Goal: Task Accomplishment & Management: Use online tool/utility

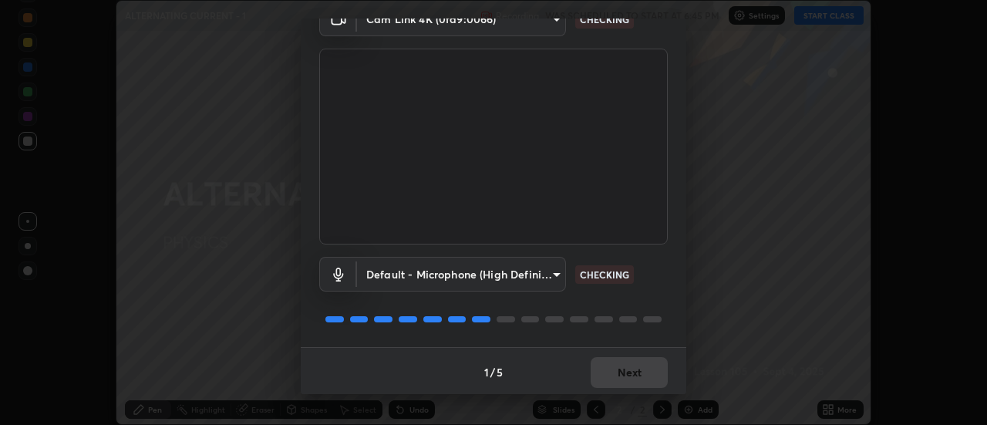
scroll to position [81, 0]
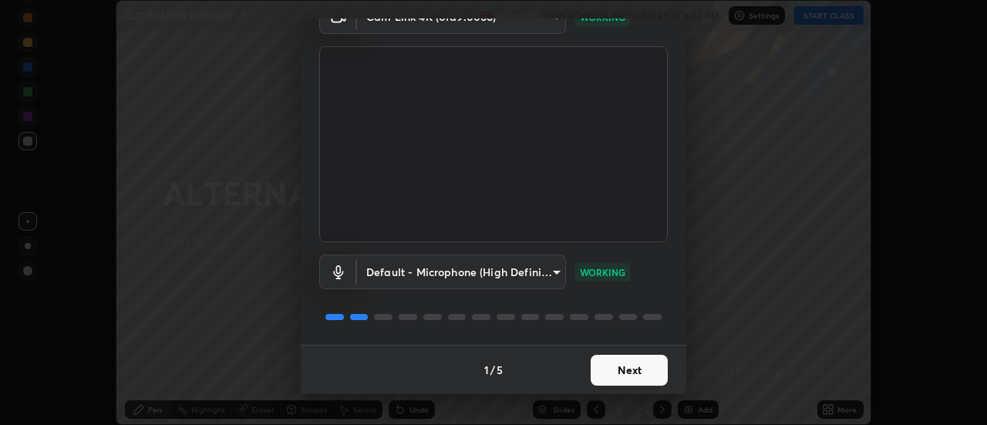
click at [613, 369] on button "Next" at bounding box center [629, 370] width 77 height 31
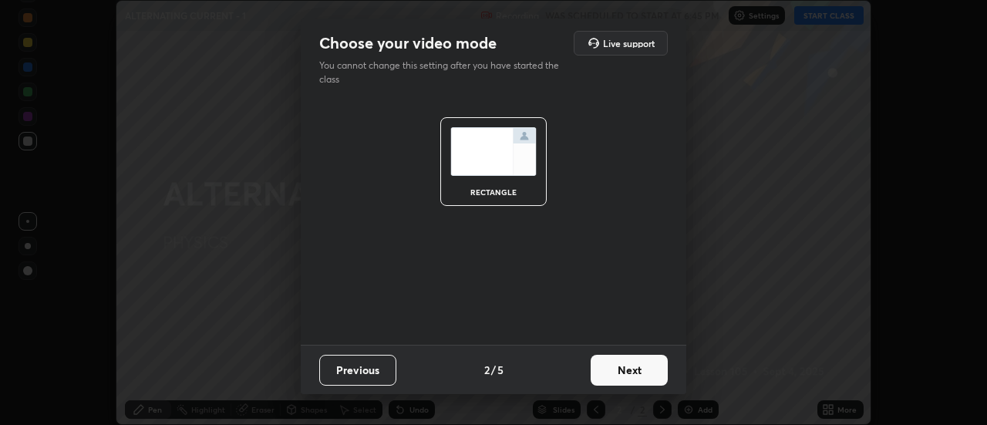
click at [629, 369] on button "Next" at bounding box center [629, 370] width 77 height 31
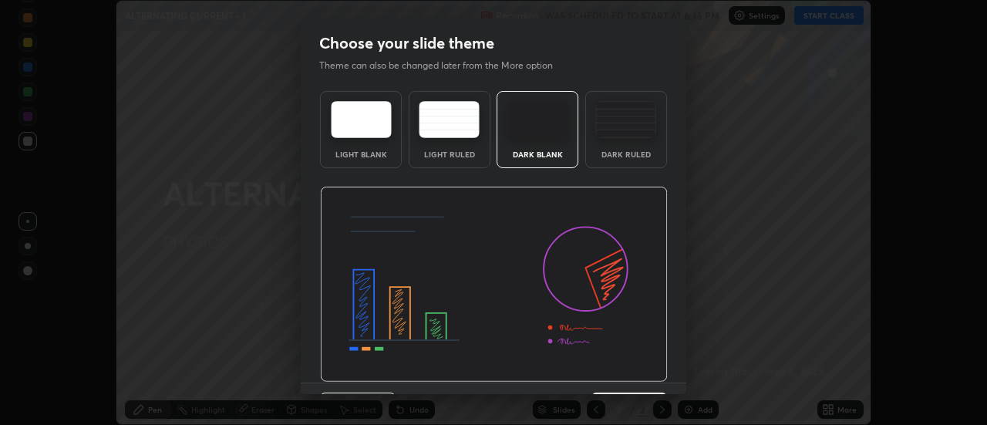
click at [635, 376] on img at bounding box center [494, 285] width 348 height 196
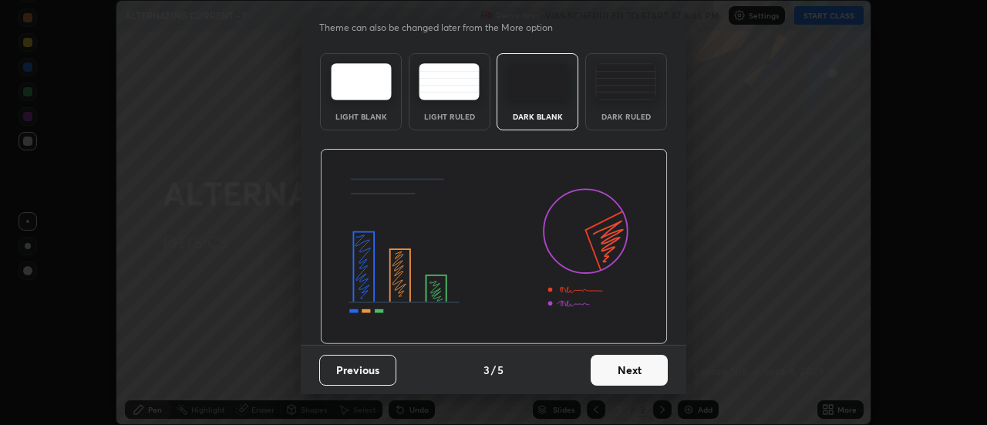
click at [633, 377] on button "Next" at bounding box center [629, 370] width 77 height 31
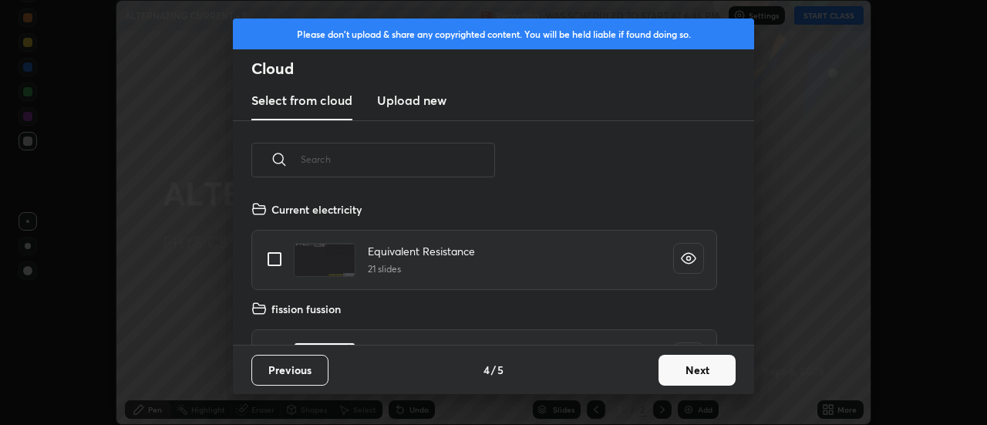
scroll to position [145, 495]
click at [675, 374] on button "Next" at bounding box center [696, 370] width 77 height 31
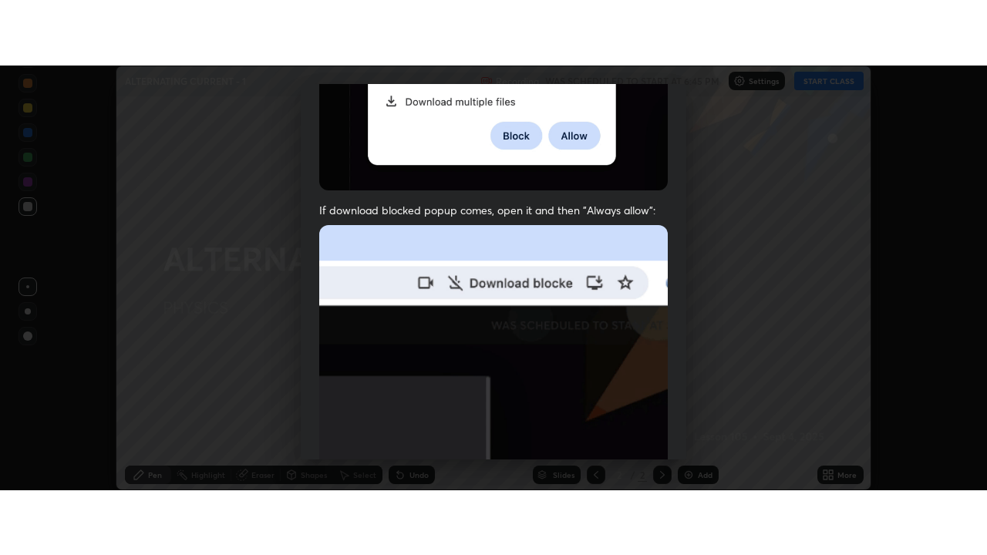
scroll to position [396, 0]
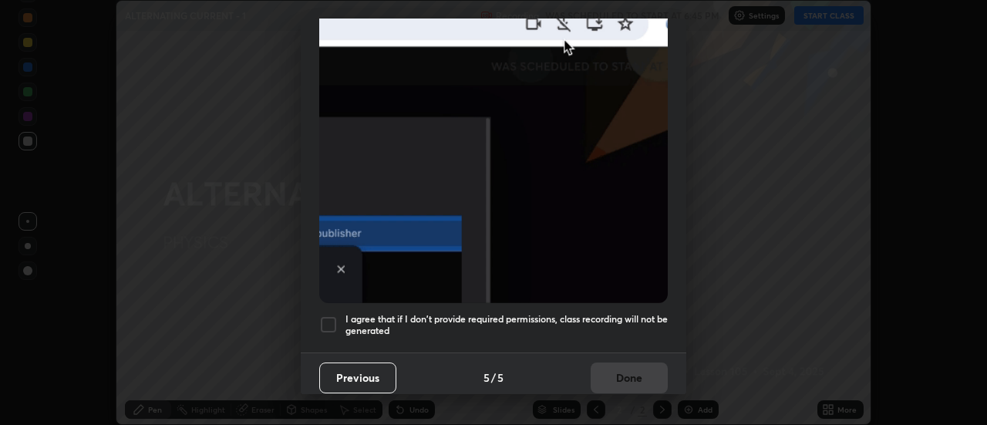
click at [332, 322] on div at bounding box center [328, 324] width 19 height 19
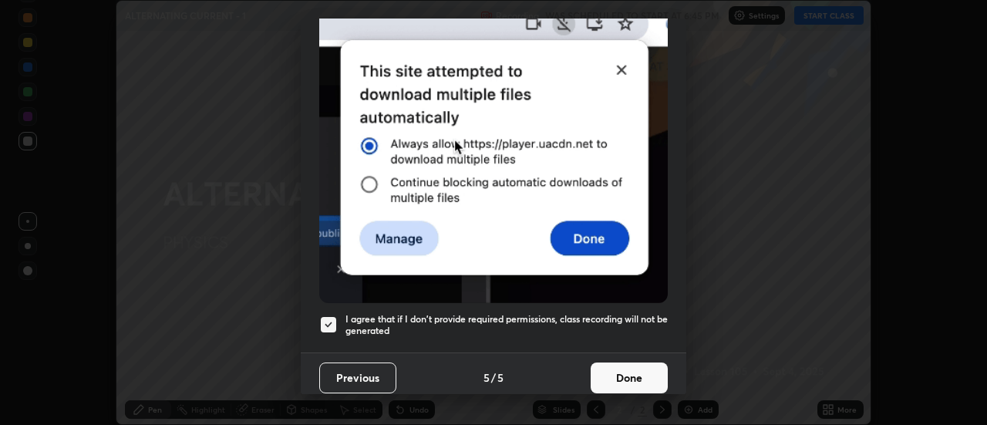
click at [604, 376] on button "Done" at bounding box center [629, 377] width 77 height 31
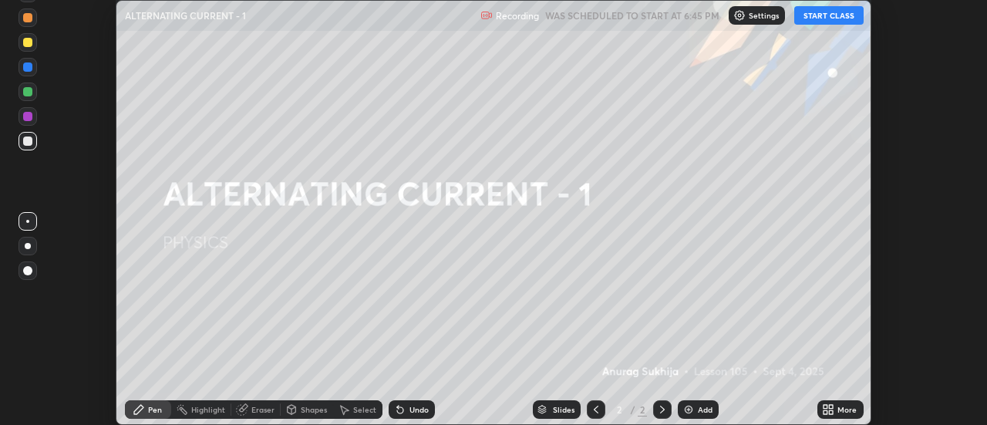
click at [815, 22] on button "START CLASS" at bounding box center [828, 15] width 69 height 19
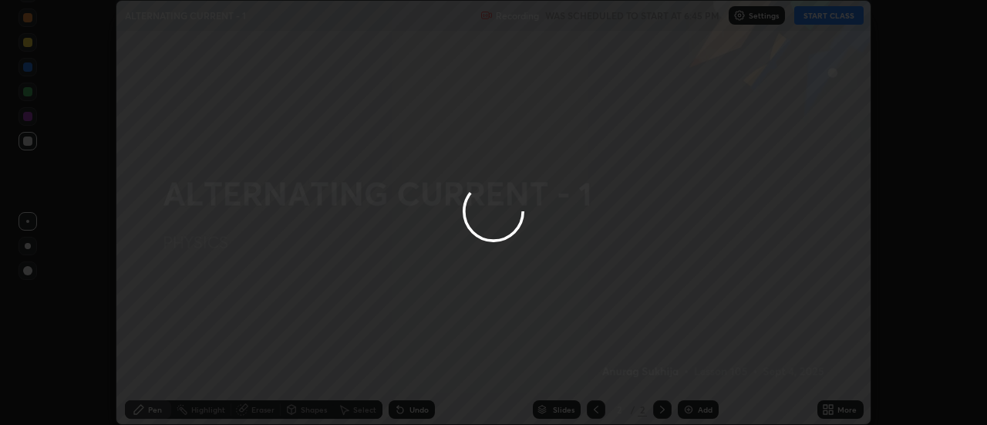
click at [840, 415] on div at bounding box center [493, 212] width 987 height 425
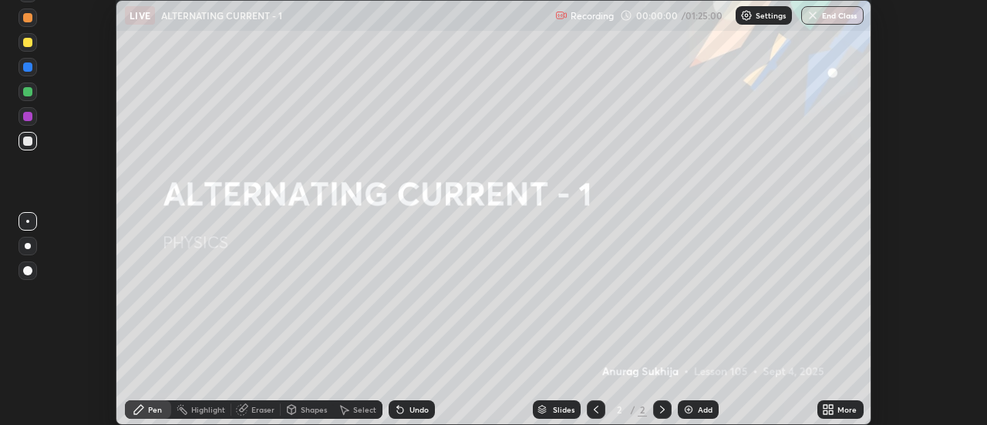
click at [839, 413] on div "More" at bounding box center [846, 410] width 19 height 8
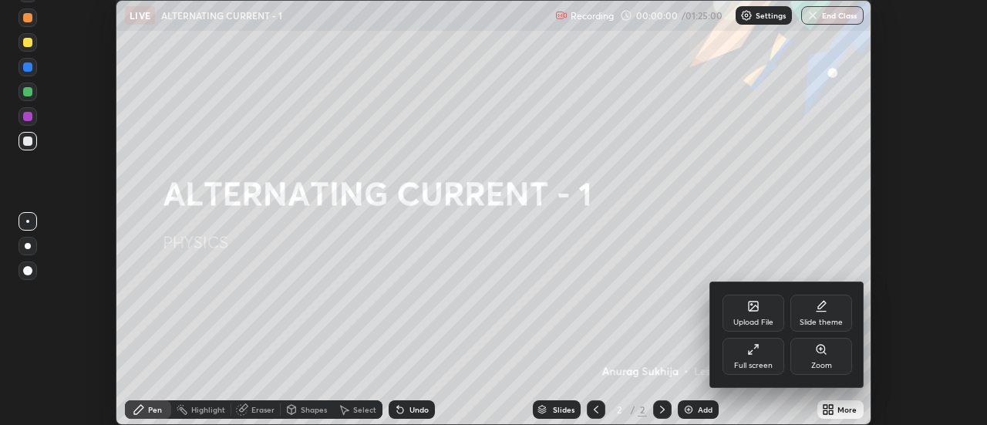
click at [759, 359] on div "Full screen" at bounding box center [753, 356] width 62 height 37
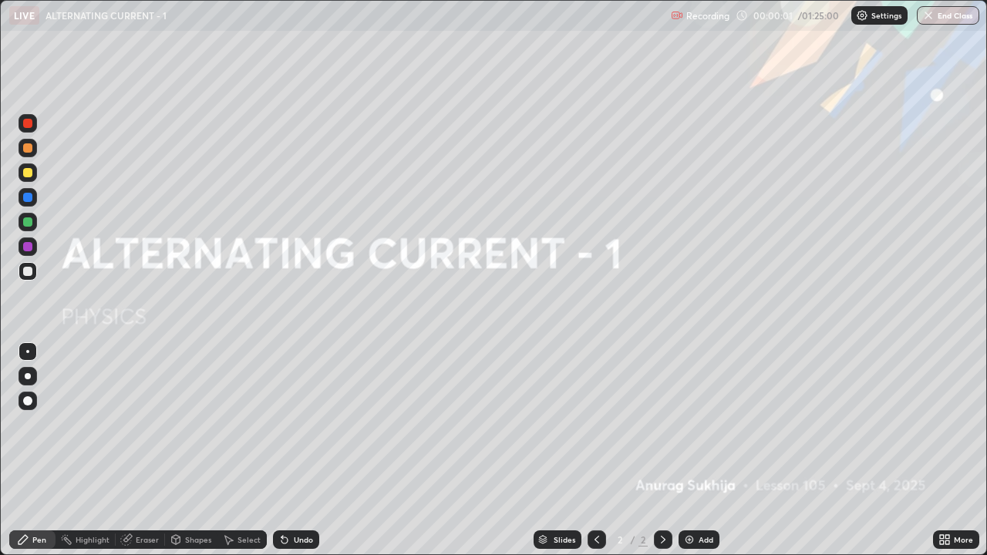
scroll to position [555, 987]
click at [694, 424] on div "Add" at bounding box center [698, 539] width 41 height 19
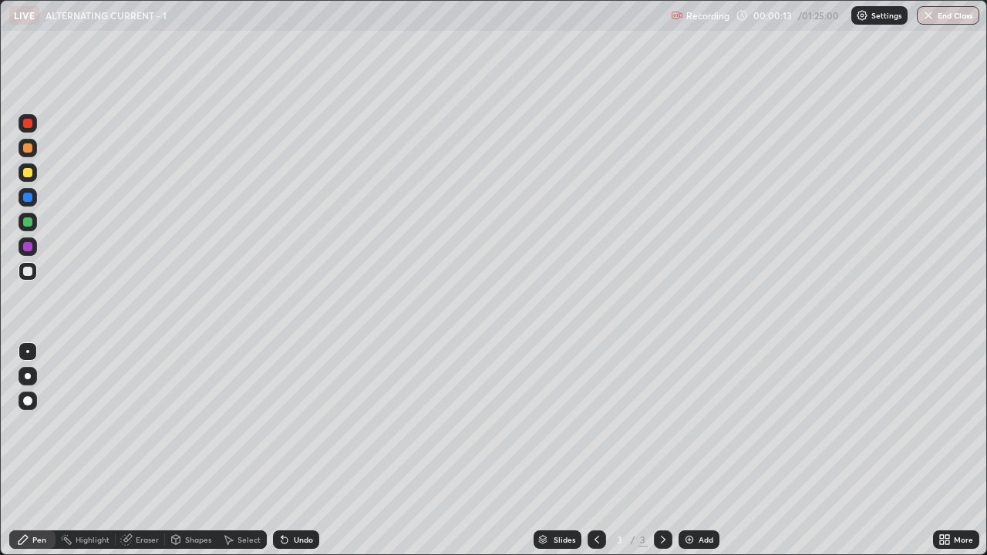
click at [23, 144] on div at bounding box center [28, 148] width 19 height 19
click at [36, 121] on div at bounding box center [28, 123] width 19 height 19
click at [25, 268] on div at bounding box center [27, 271] width 9 height 9
click at [688, 424] on img at bounding box center [689, 540] width 12 height 12
click at [683, 424] on img at bounding box center [689, 540] width 12 height 12
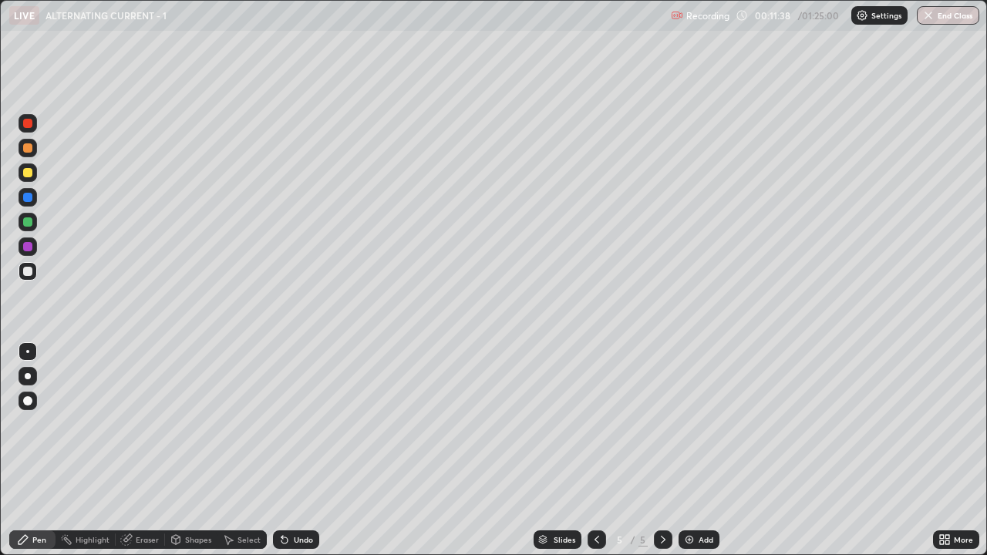
click at [19, 167] on div at bounding box center [28, 172] width 19 height 19
click at [301, 424] on div "Undo" at bounding box center [303, 540] width 19 height 8
click at [298, 424] on div "Undo" at bounding box center [303, 540] width 19 height 8
click at [298, 424] on div "Undo" at bounding box center [296, 539] width 46 height 19
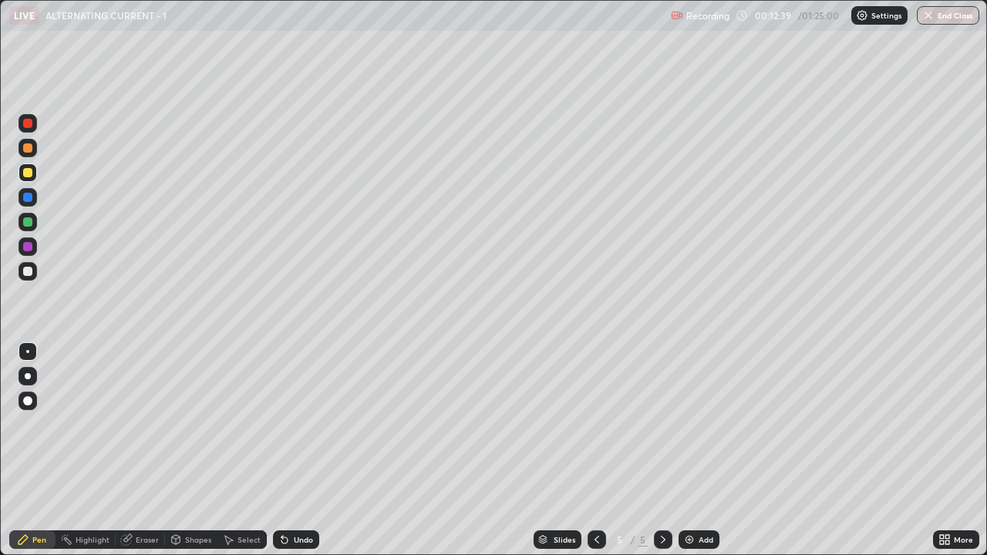
click at [24, 175] on div at bounding box center [27, 172] width 9 height 9
click at [300, 424] on div "Undo" at bounding box center [303, 540] width 19 height 8
click at [299, 424] on div "Undo" at bounding box center [303, 540] width 19 height 8
click at [300, 424] on div "Undo" at bounding box center [303, 540] width 19 height 8
click at [302, 424] on div "Undo" at bounding box center [303, 540] width 19 height 8
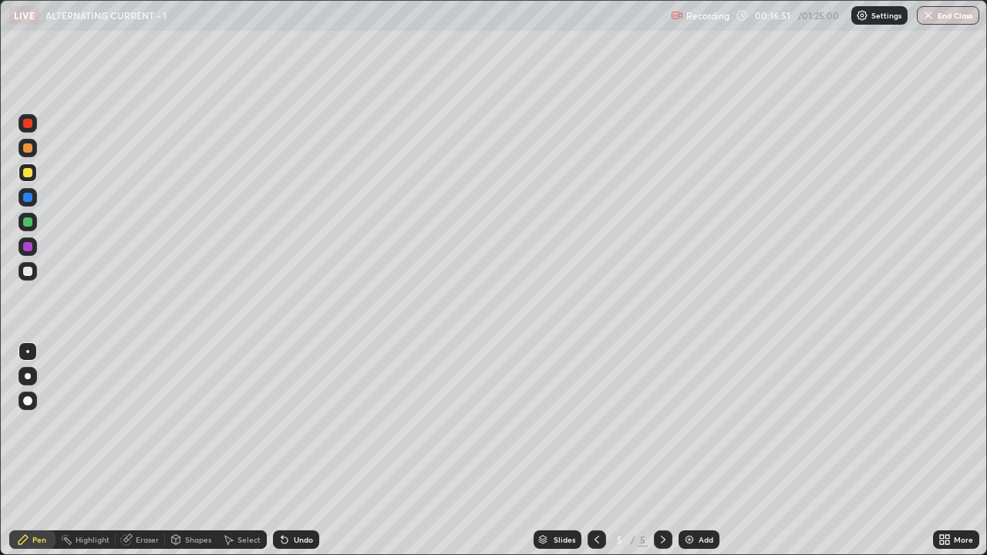
click at [695, 424] on div "Add" at bounding box center [698, 539] width 41 height 19
click at [150, 424] on div "Eraser" at bounding box center [147, 540] width 23 height 8
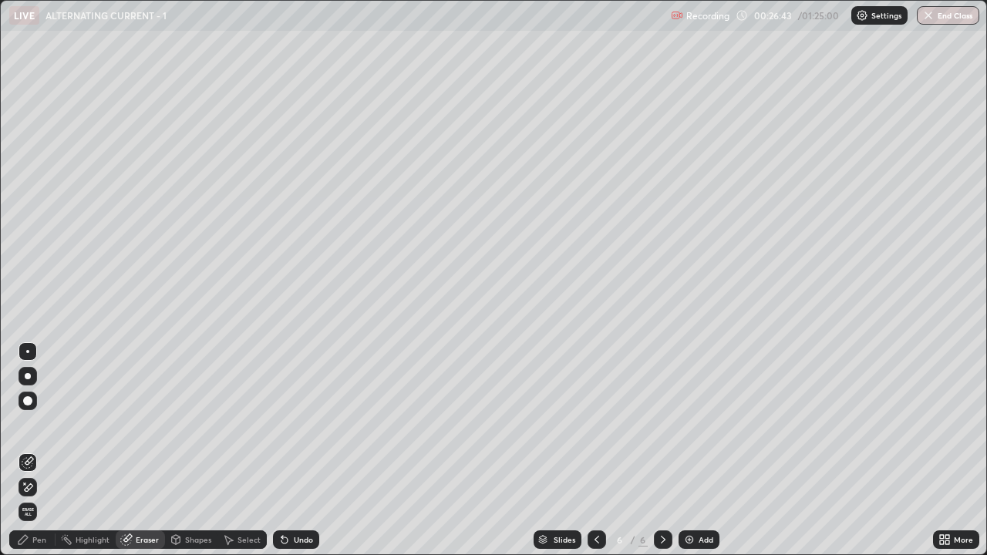
click at [38, 424] on div "Pen" at bounding box center [39, 540] width 14 height 8
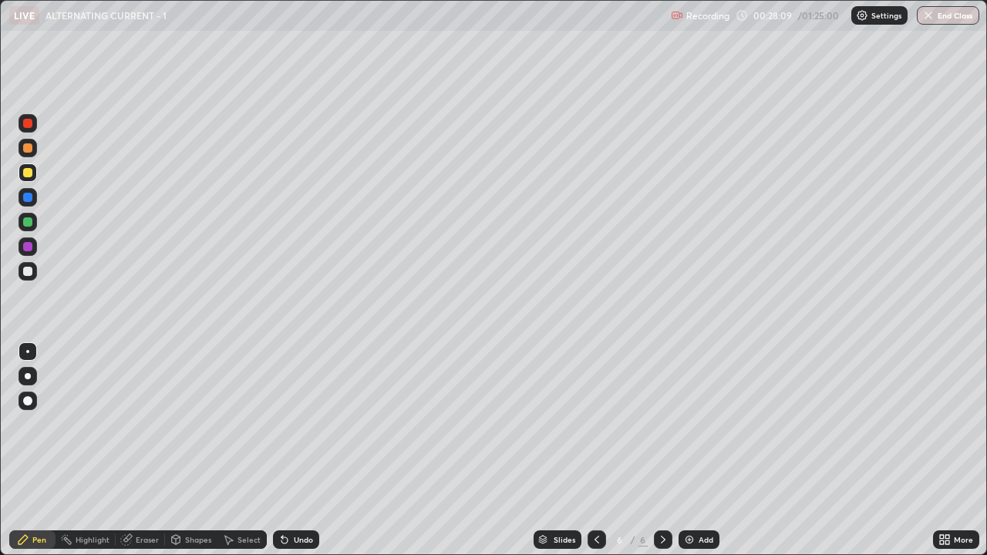
click at [695, 424] on div "Add" at bounding box center [698, 539] width 41 height 19
click at [710, 424] on div "Add" at bounding box center [706, 540] width 15 height 8
click at [683, 424] on img at bounding box center [689, 540] width 12 height 12
click at [689, 424] on img at bounding box center [689, 540] width 12 height 12
click at [25, 275] on div at bounding box center [28, 271] width 19 height 19
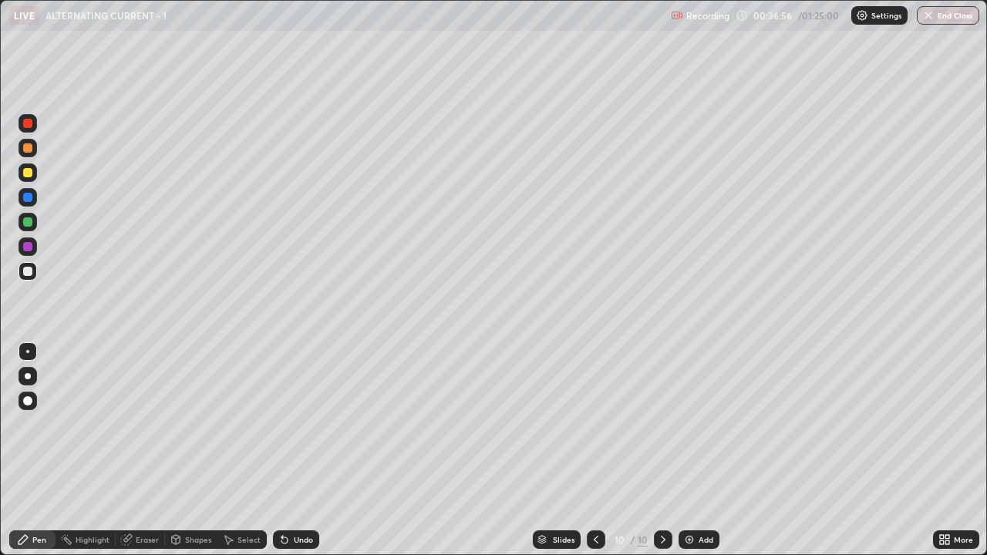
click at [19, 177] on div at bounding box center [28, 172] width 19 height 19
click at [301, 424] on div "Undo" at bounding box center [296, 539] width 46 height 19
click at [288, 424] on icon at bounding box center [284, 540] width 12 height 12
click at [291, 424] on div "Undo" at bounding box center [296, 539] width 46 height 19
click at [659, 424] on icon at bounding box center [663, 540] width 12 height 12
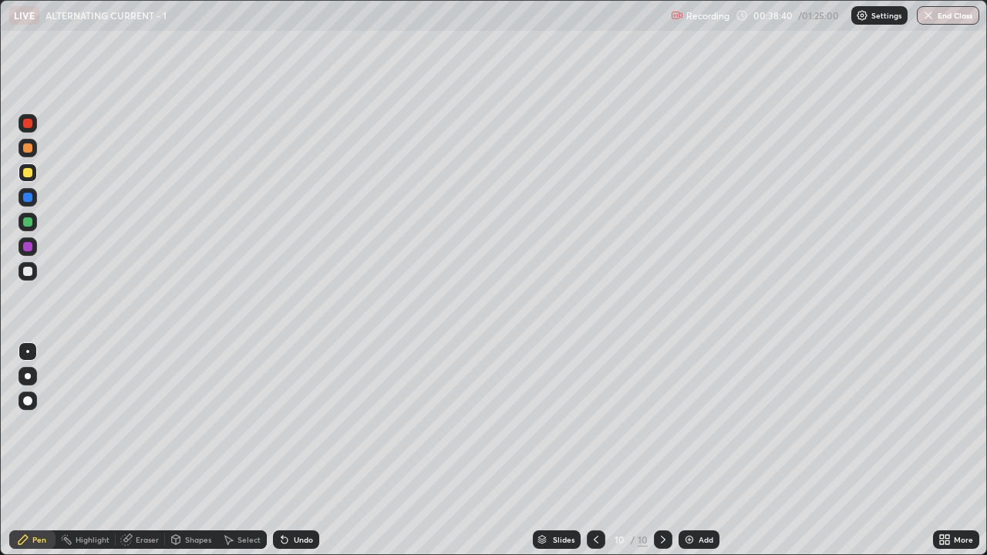
click at [687, 424] on img at bounding box center [689, 540] width 12 height 12
click at [25, 273] on div at bounding box center [27, 271] width 9 height 9
click at [28, 173] on div at bounding box center [27, 172] width 9 height 9
click at [25, 173] on div at bounding box center [27, 172] width 9 height 9
click at [31, 176] on div at bounding box center [27, 172] width 9 height 9
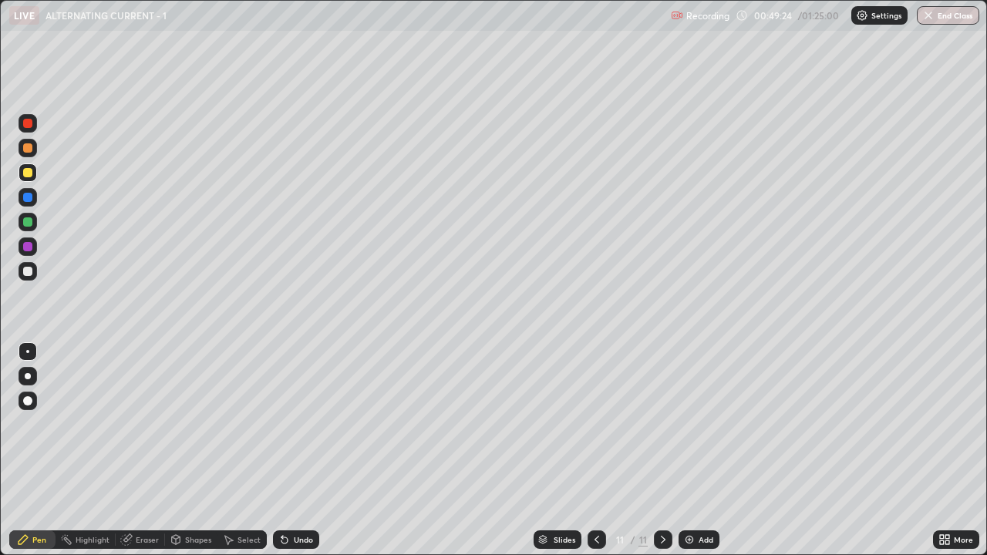
click at [685, 424] on img at bounding box center [689, 540] width 12 height 12
click at [25, 268] on div at bounding box center [27, 271] width 9 height 9
click at [288, 424] on div "Undo" at bounding box center [296, 539] width 46 height 19
click at [289, 424] on div "Undo" at bounding box center [296, 539] width 46 height 19
click at [296, 424] on div "Undo" at bounding box center [303, 540] width 19 height 8
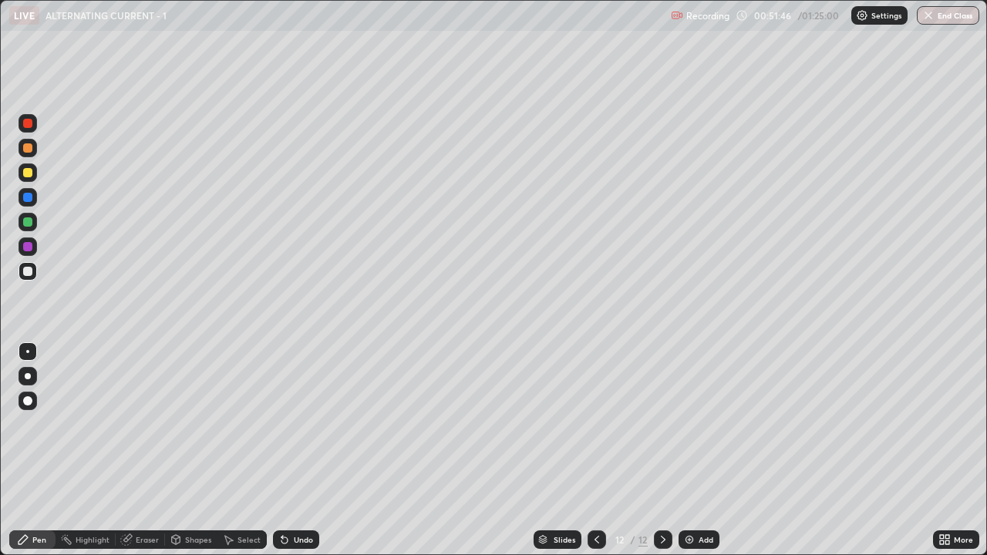
click at [286, 424] on icon at bounding box center [284, 540] width 12 height 12
click at [283, 424] on icon at bounding box center [284, 540] width 6 height 6
click at [281, 424] on icon at bounding box center [284, 540] width 6 height 6
click at [29, 179] on div at bounding box center [28, 172] width 19 height 19
click at [595, 424] on icon at bounding box center [597, 540] width 12 height 12
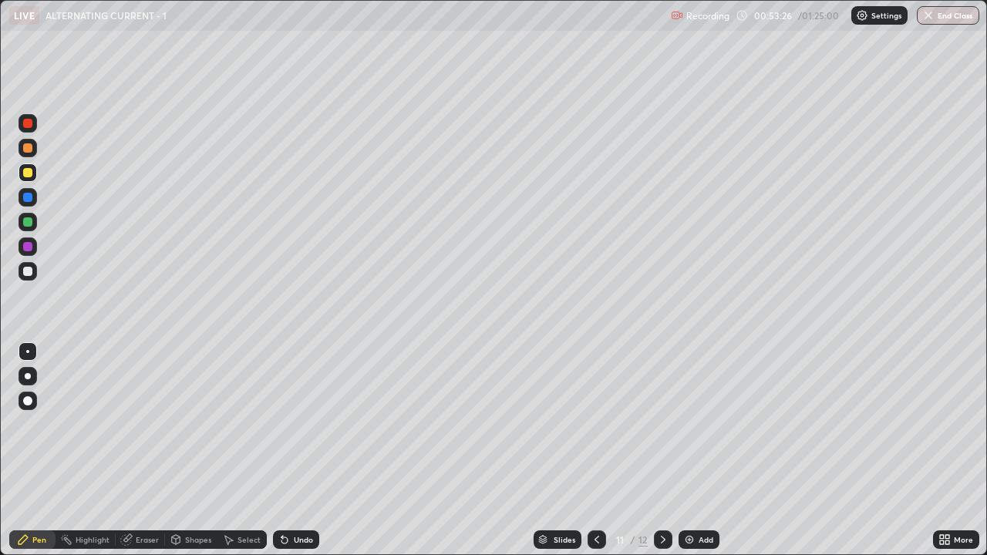
click at [594, 424] on icon at bounding box center [596, 540] width 5 height 8
click at [661, 424] on icon at bounding box center [663, 540] width 12 height 12
click at [662, 424] on icon at bounding box center [663, 540] width 12 height 12
click at [230, 424] on icon at bounding box center [228, 540] width 12 height 12
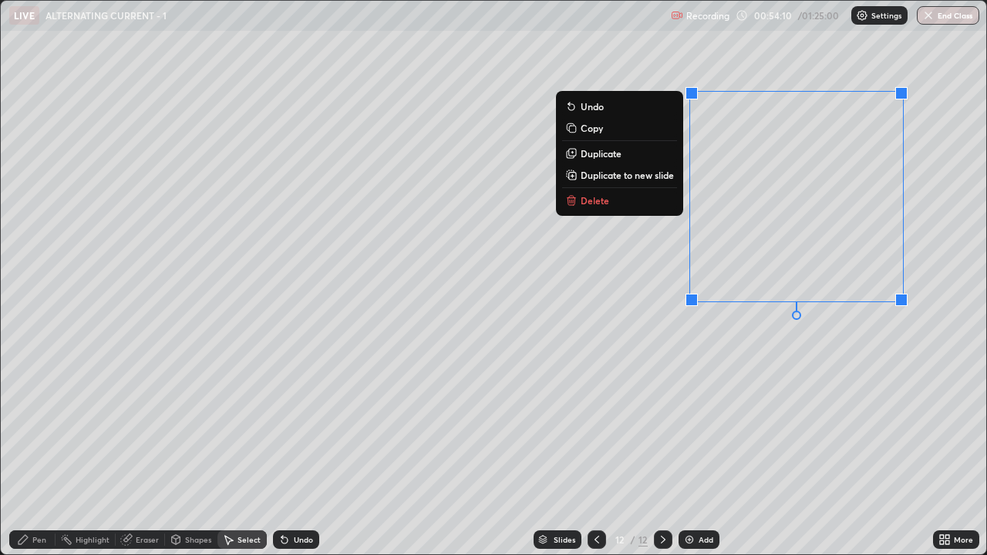
click at [672, 194] on button "Delete" at bounding box center [619, 200] width 115 height 19
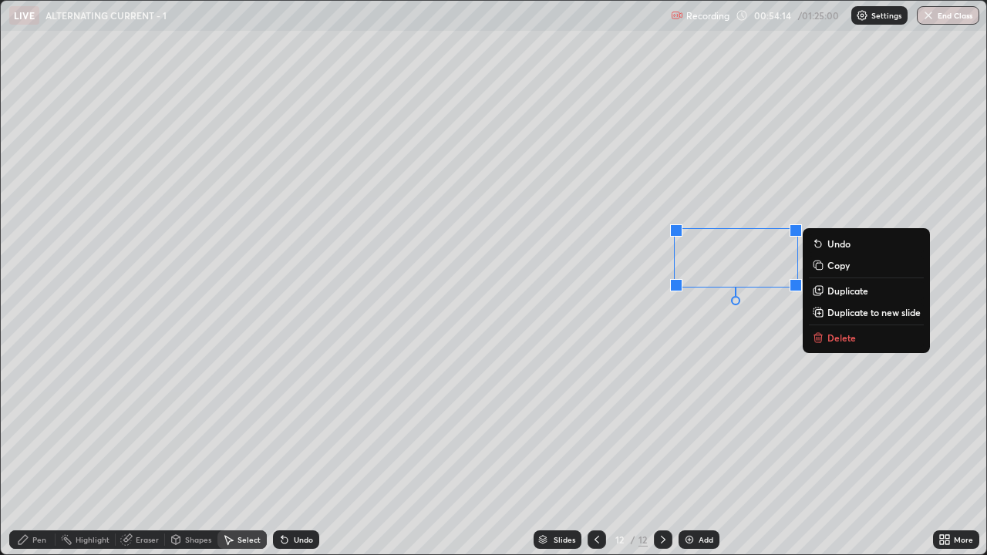
click at [773, 355] on div "0 ° Undo Copy Duplicate Duplicate to new slide Delete" at bounding box center [493, 278] width 985 height 554
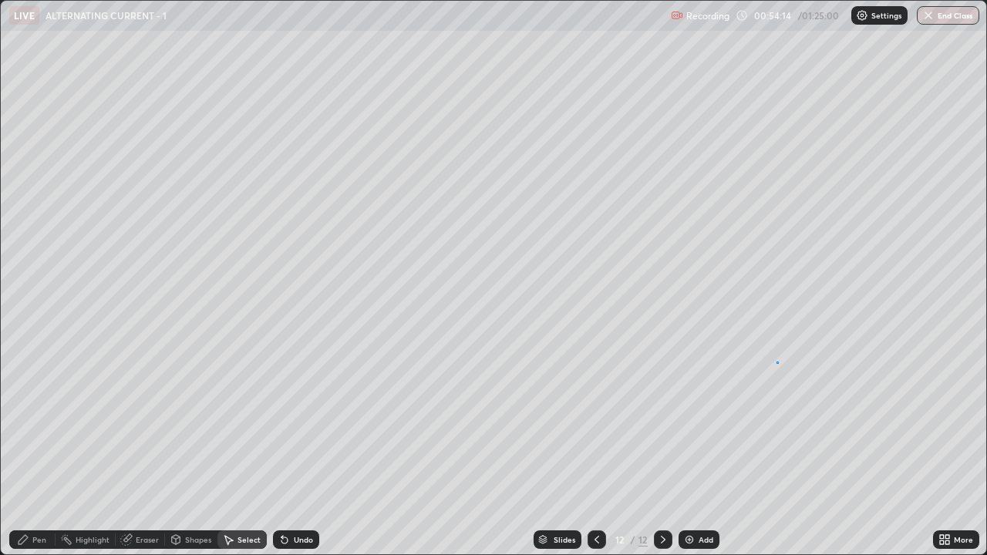
click at [778, 362] on div "0 ° Undo Copy Duplicate Duplicate to new slide Delete" at bounding box center [493, 278] width 985 height 554
click at [41, 424] on div "Pen" at bounding box center [39, 540] width 14 height 8
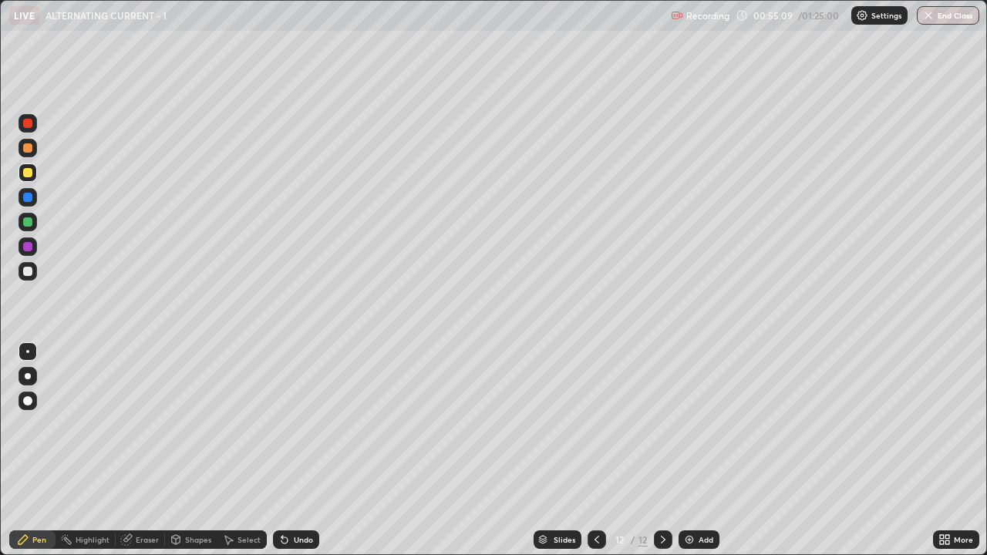
click at [28, 174] on div at bounding box center [27, 172] width 9 height 9
click at [29, 271] on div at bounding box center [27, 271] width 9 height 9
click at [251, 424] on div "Select" at bounding box center [248, 540] width 23 height 8
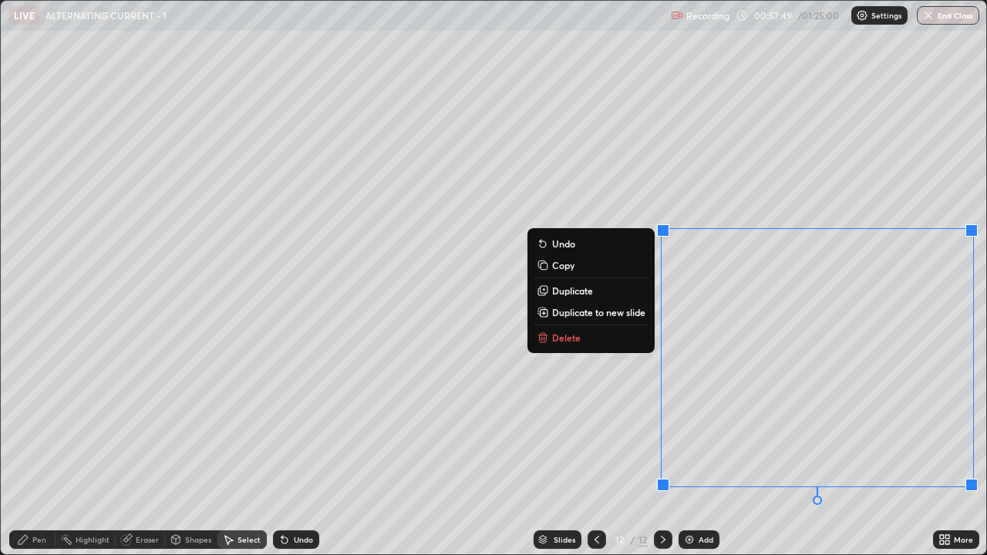
click at [568, 308] on p "Duplicate to new slide" at bounding box center [598, 312] width 93 height 12
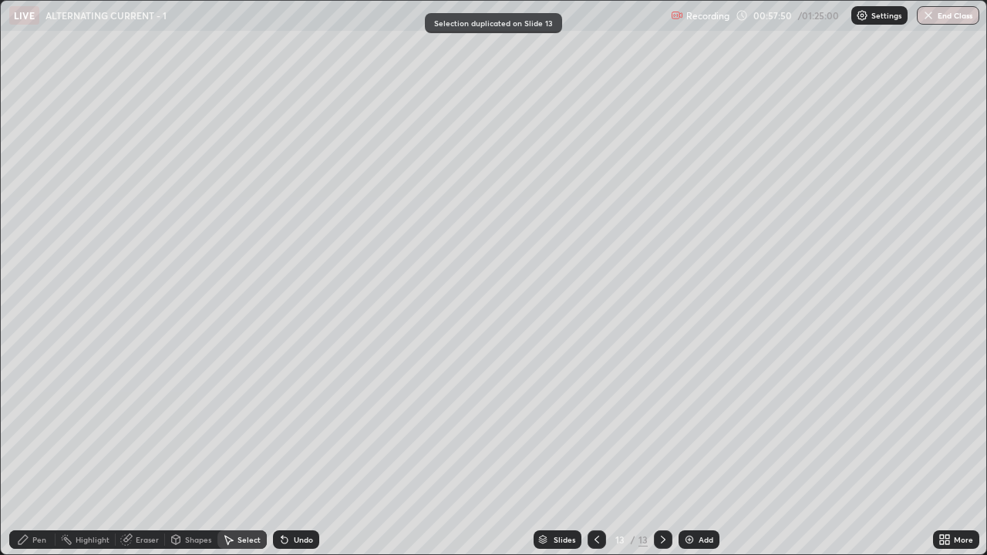
click at [29, 424] on div "Pen" at bounding box center [32, 539] width 46 height 19
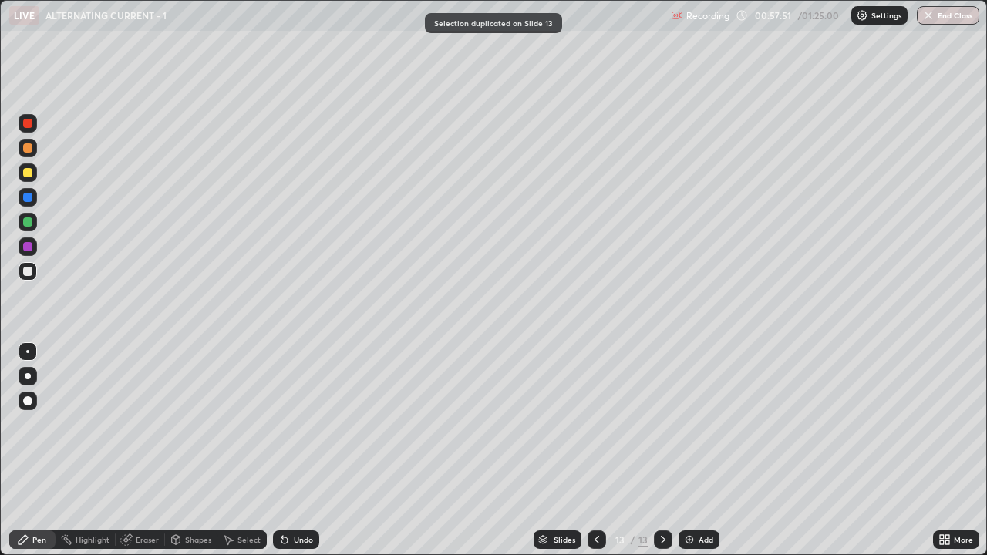
click at [28, 269] on div at bounding box center [27, 271] width 9 height 9
click at [288, 424] on div "Undo" at bounding box center [296, 539] width 46 height 19
click at [290, 424] on div "Undo" at bounding box center [296, 539] width 46 height 19
click at [291, 424] on div "Undo" at bounding box center [296, 539] width 46 height 19
click at [288, 424] on icon at bounding box center [284, 540] width 12 height 12
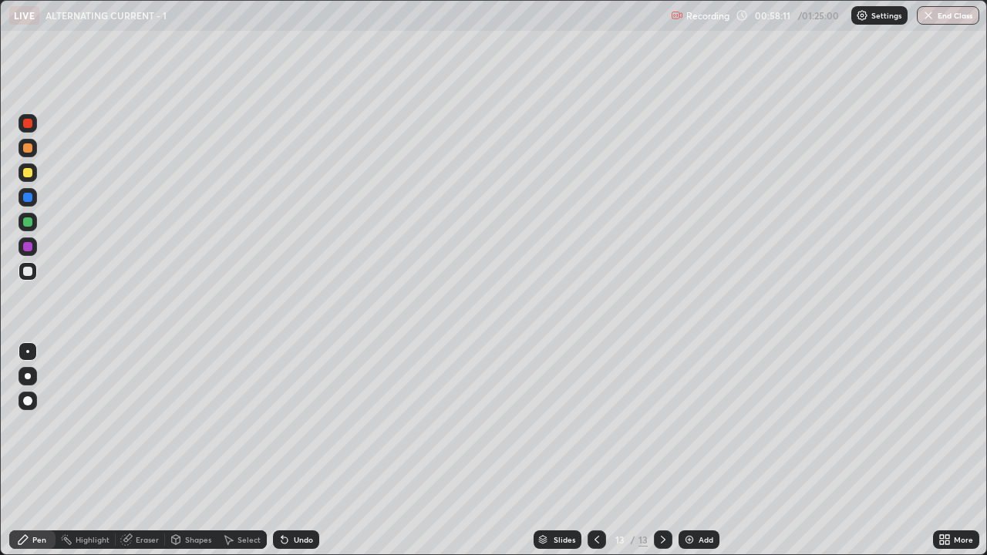
click at [288, 424] on icon at bounding box center [284, 540] width 12 height 12
click at [287, 424] on icon at bounding box center [284, 540] width 12 height 12
click at [288, 424] on div "Undo" at bounding box center [296, 539] width 46 height 19
click at [244, 424] on div "Select" at bounding box center [248, 540] width 23 height 8
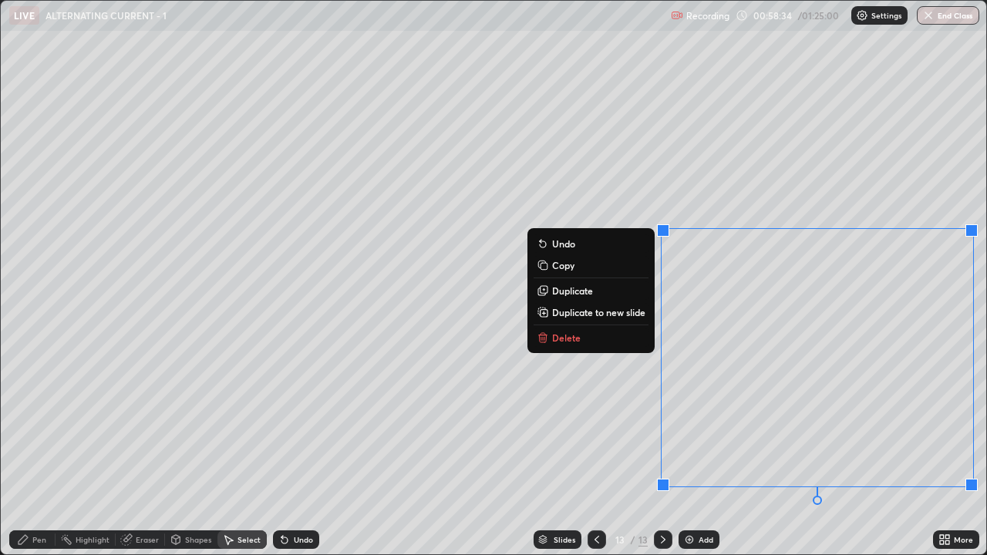
click at [614, 333] on button "Delete" at bounding box center [591, 337] width 115 height 19
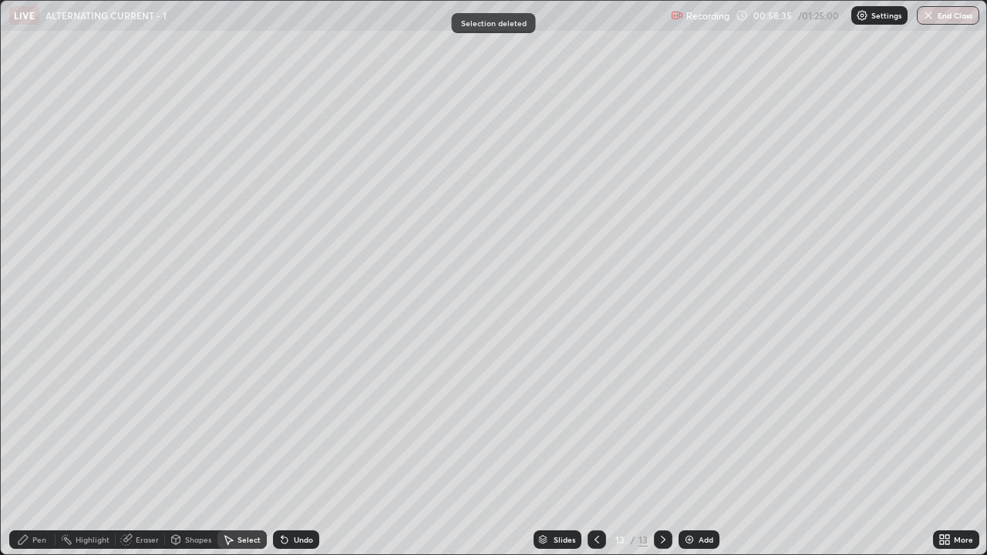
click at [37, 424] on div "Pen" at bounding box center [39, 540] width 14 height 8
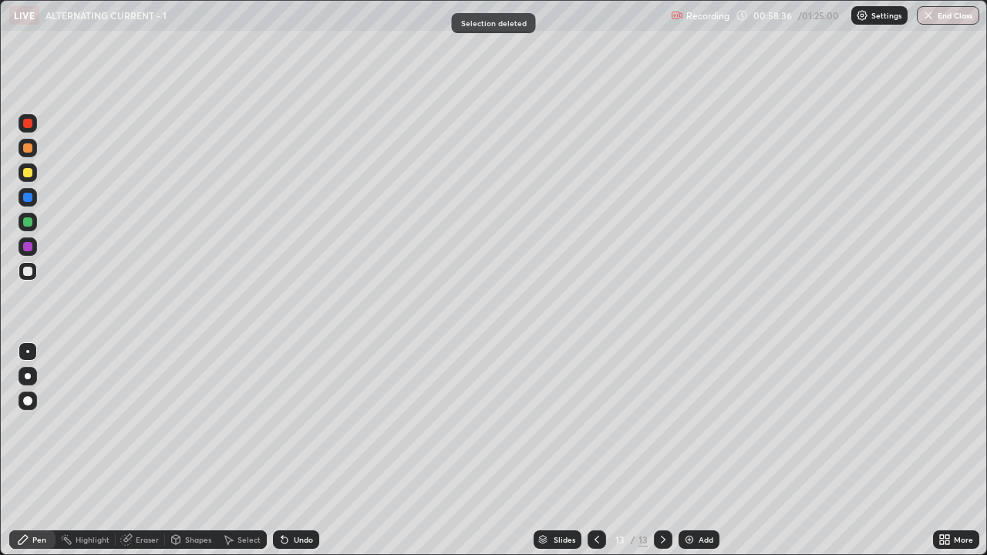
click at [29, 169] on div at bounding box center [27, 172] width 9 height 9
click at [25, 180] on div at bounding box center [28, 172] width 19 height 19
click at [281, 424] on icon at bounding box center [282, 537] width 2 height 2
click at [287, 424] on div "Undo" at bounding box center [296, 539] width 46 height 19
click at [288, 424] on div "Undo" at bounding box center [296, 539] width 46 height 19
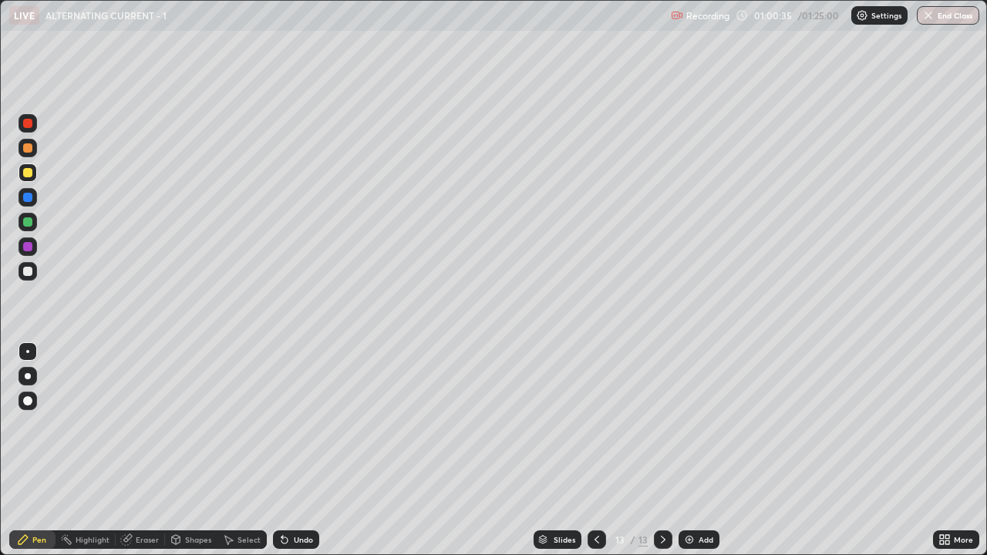
click at [288, 424] on div "Undo" at bounding box center [296, 539] width 46 height 19
click at [235, 424] on div "Select" at bounding box center [241, 539] width 49 height 19
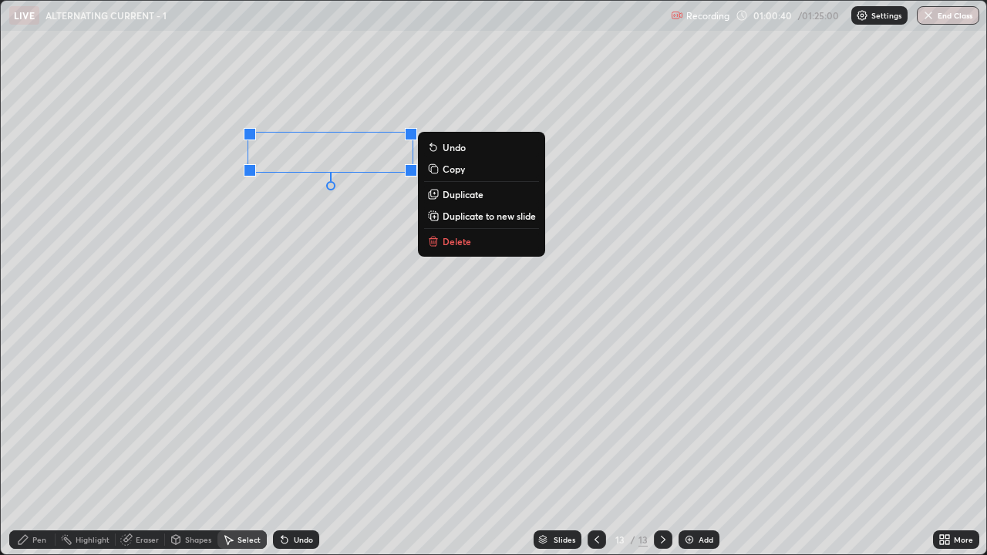
click at [291, 248] on div "0 ° Undo Copy Duplicate Duplicate to new slide Delete" at bounding box center [493, 278] width 985 height 554
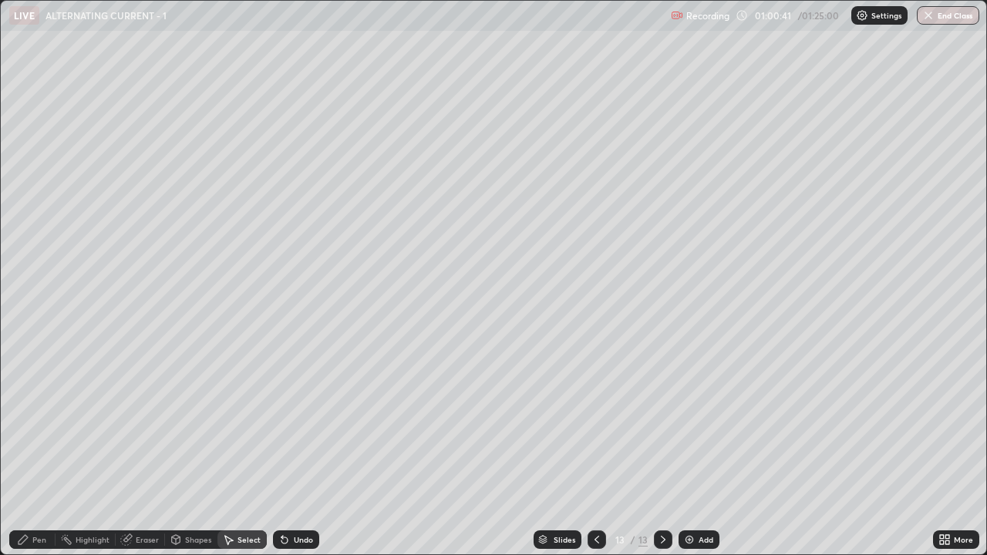
click at [41, 424] on div "Pen" at bounding box center [32, 539] width 46 height 19
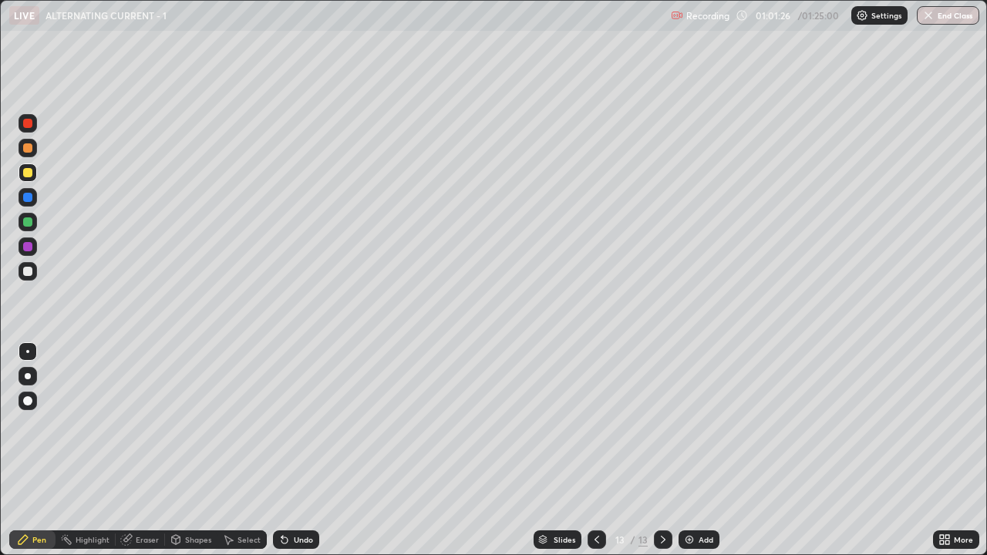
click at [285, 424] on icon at bounding box center [284, 540] width 12 height 12
click at [32, 275] on div at bounding box center [28, 271] width 19 height 19
click at [142, 424] on div "Eraser" at bounding box center [147, 540] width 23 height 8
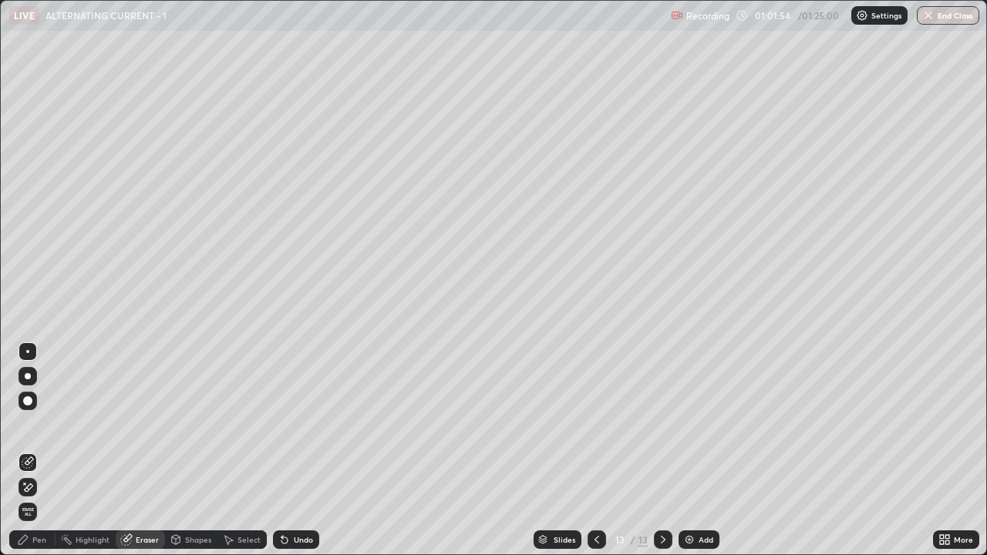
click at [34, 424] on div "Pen" at bounding box center [39, 540] width 14 height 8
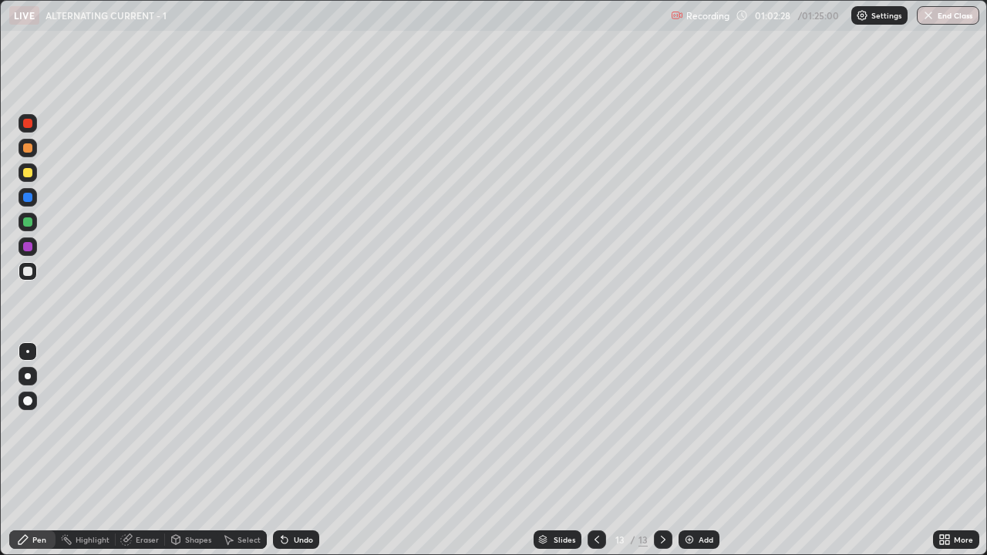
click at [28, 176] on div at bounding box center [27, 172] width 9 height 9
click at [301, 424] on div "Undo" at bounding box center [296, 539] width 46 height 19
click at [248, 424] on div "Select" at bounding box center [241, 539] width 49 height 19
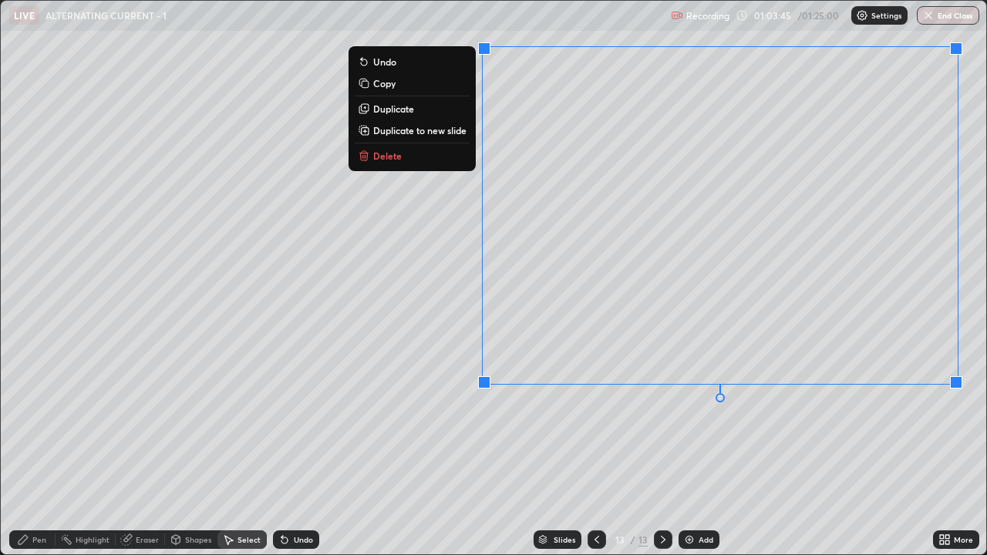
click at [408, 129] on p "Duplicate to new slide" at bounding box center [419, 130] width 93 height 12
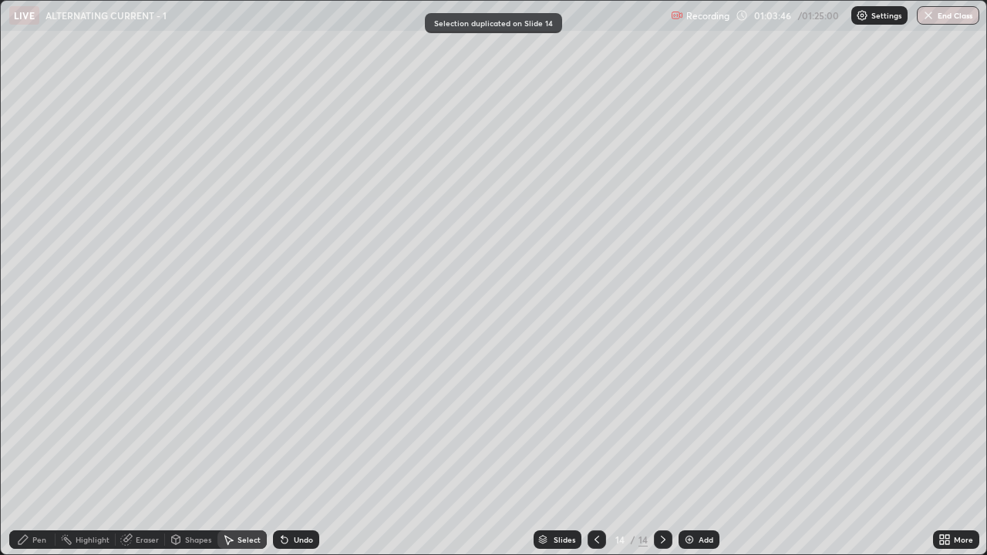
click at [23, 424] on div "Pen" at bounding box center [32, 539] width 46 height 19
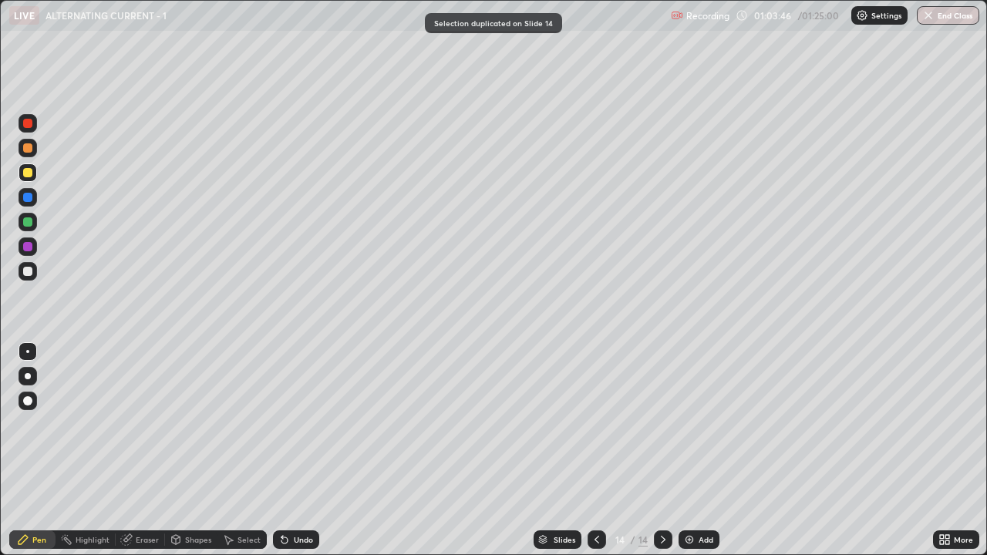
click at [24, 270] on div at bounding box center [27, 271] width 9 height 9
click at [31, 173] on div at bounding box center [27, 172] width 9 height 9
click at [26, 271] on div at bounding box center [27, 271] width 9 height 9
click at [309, 424] on div "Undo" at bounding box center [303, 540] width 19 height 8
click at [303, 424] on div "Undo" at bounding box center [296, 539] width 46 height 19
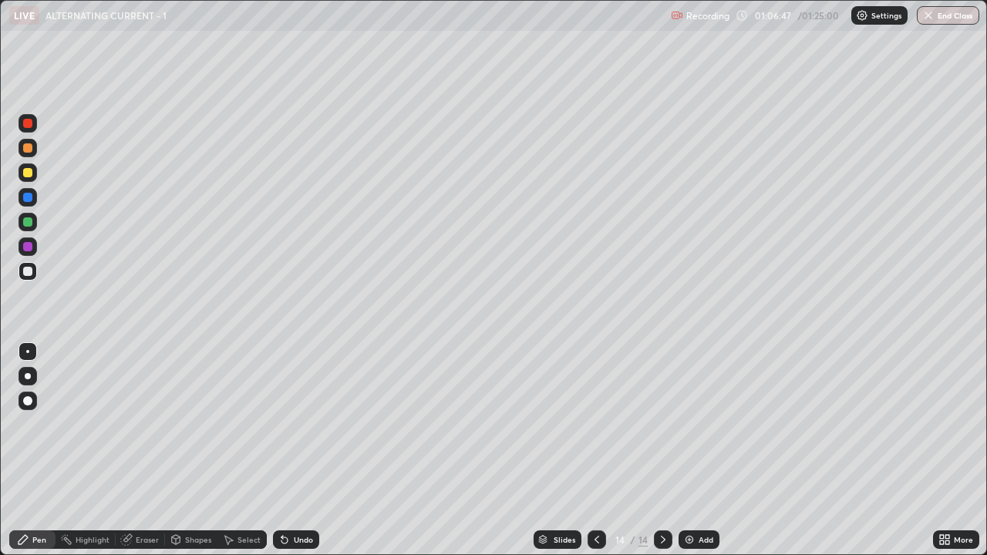
click at [226, 424] on icon at bounding box center [229, 540] width 8 height 9
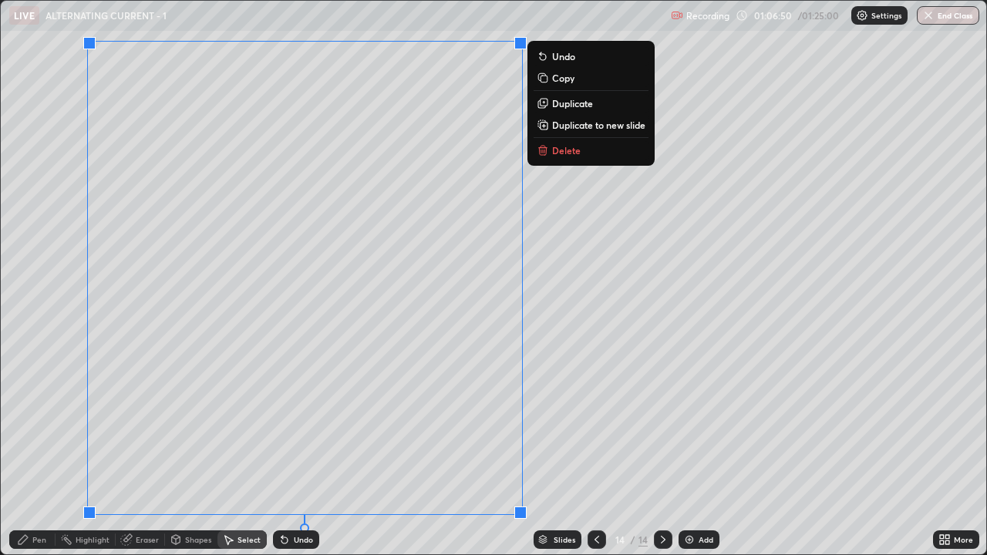
click at [560, 126] on p "Duplicate to new slide" at bounding box center [598, 125] width 93 height 12
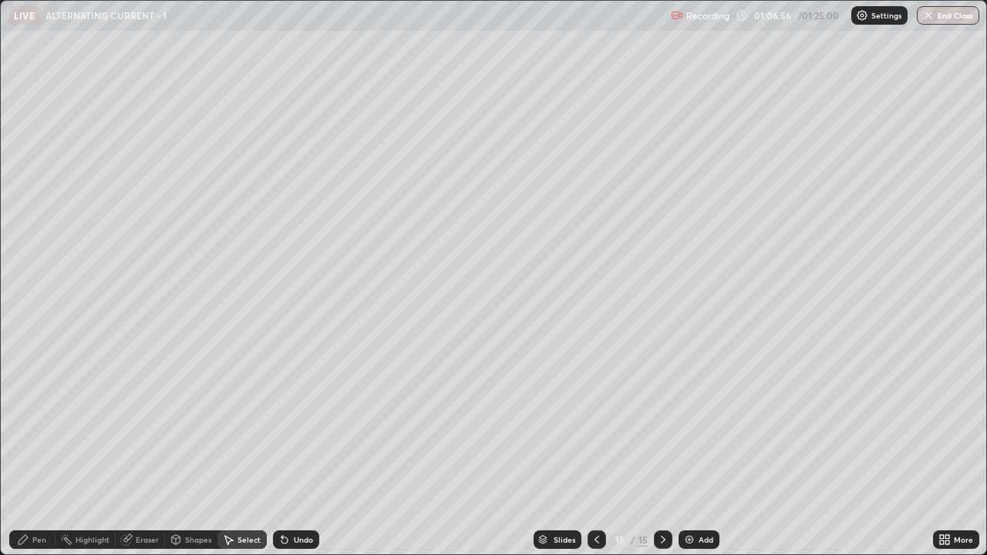
click at [36, 424] on div "Pen" at bounding box center [39, 540] width 14 height 8
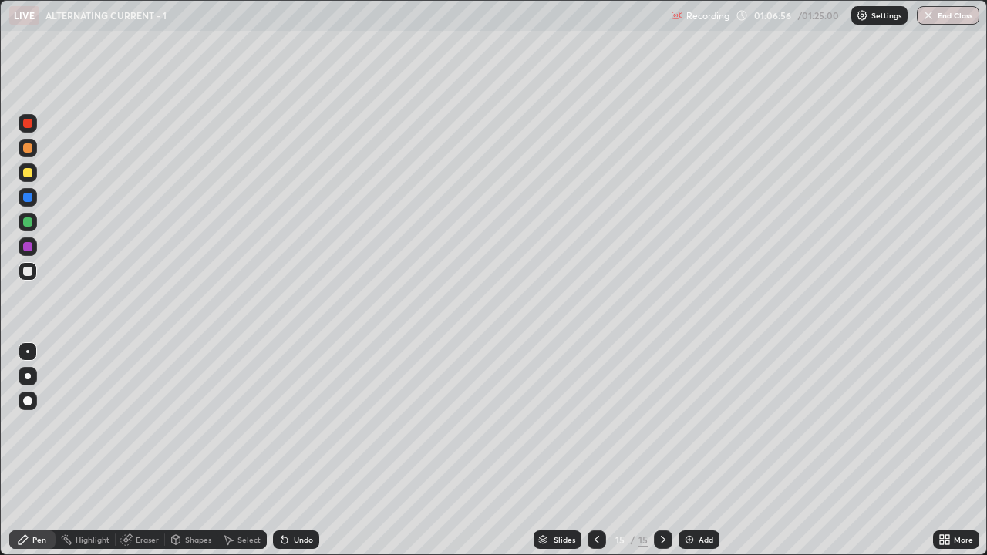
click at [32, 274] on div at bounding box center [27, 271] width 9 height 9
click at [24, 168] on div at bounding box center [28, 172] width 19 height 19
click at [301, 424] on div "Undo" at bounding box center [296, 539] width 46 height 19
click at [238, 424] on div "Select" at bounding box center [248, 540] width 23 height 8
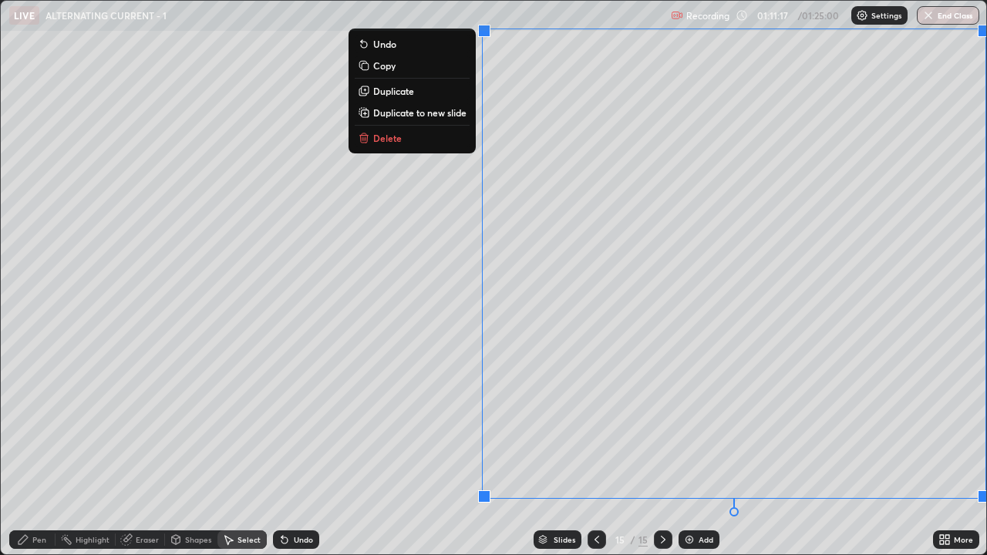
click at [423, 111] on p "Duplicate to new slide" at bounding box center [419, 112] width 93 height 12
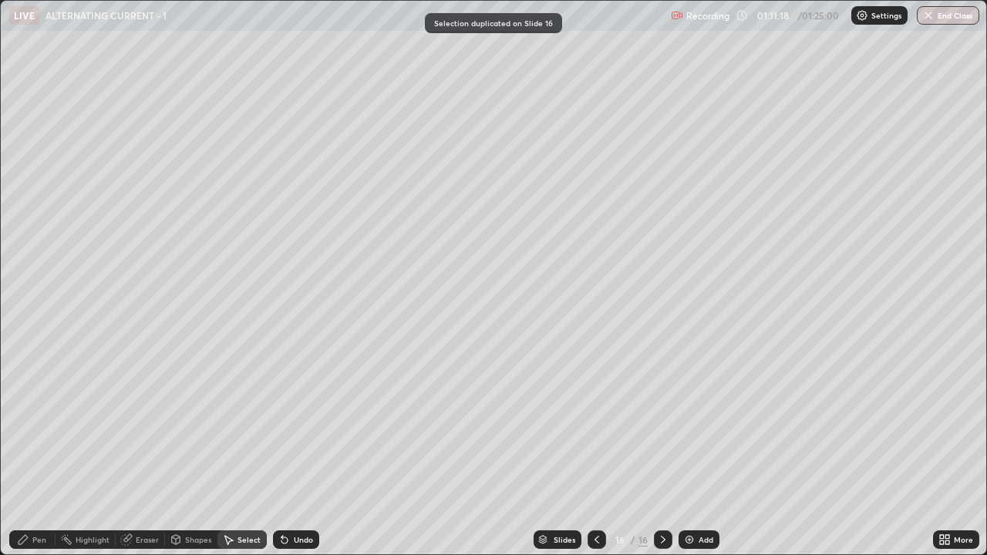
click at [30, 424] on div "Pen" at bounding box center [32, 539] width 46 height 19
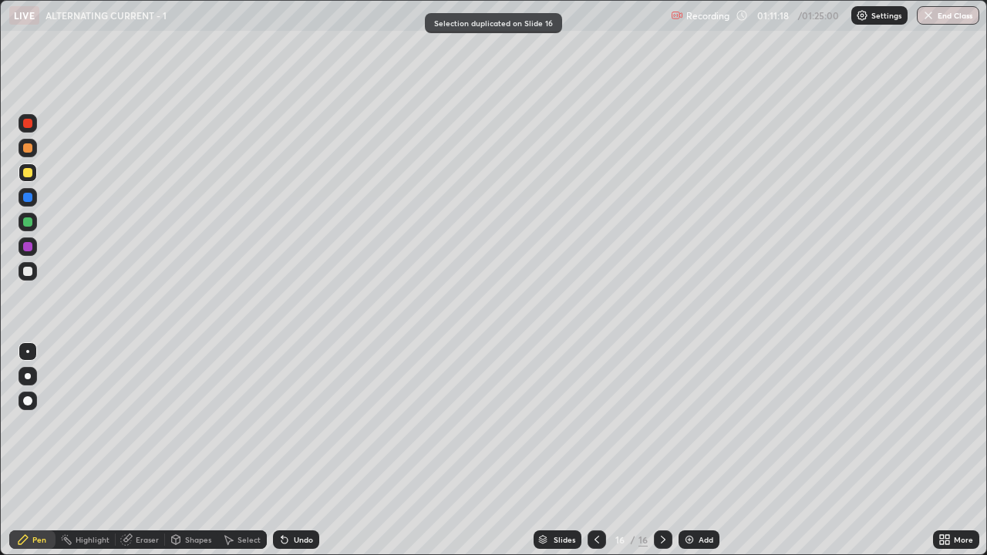
click at [26, 271] on div at bounding box center [27, 271] width 9 height 9
click at [227, 424] on icon at bounding box center [229, 540] width 8 height 9
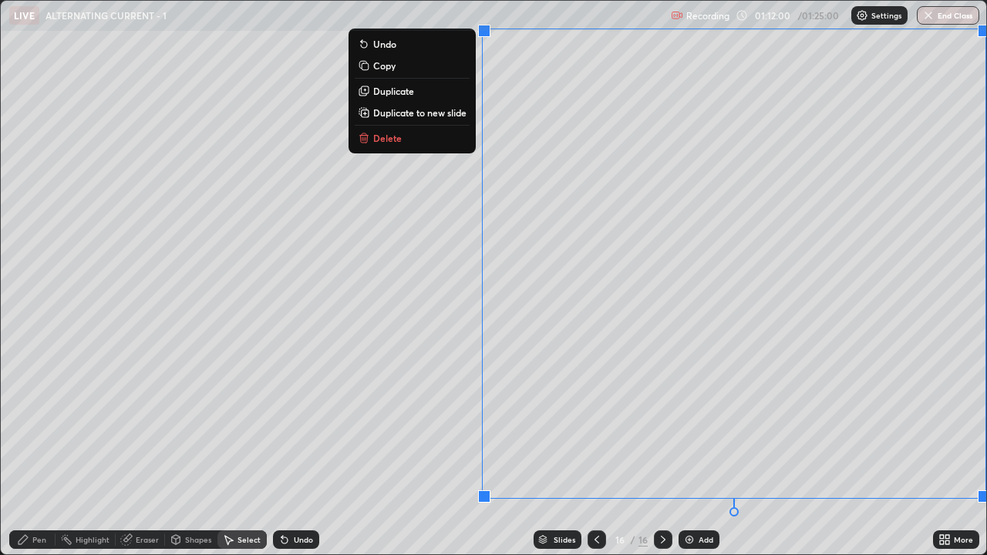
click at [412, 143] on button "Delete" at bounding box center [412, 138] width 115 height 19
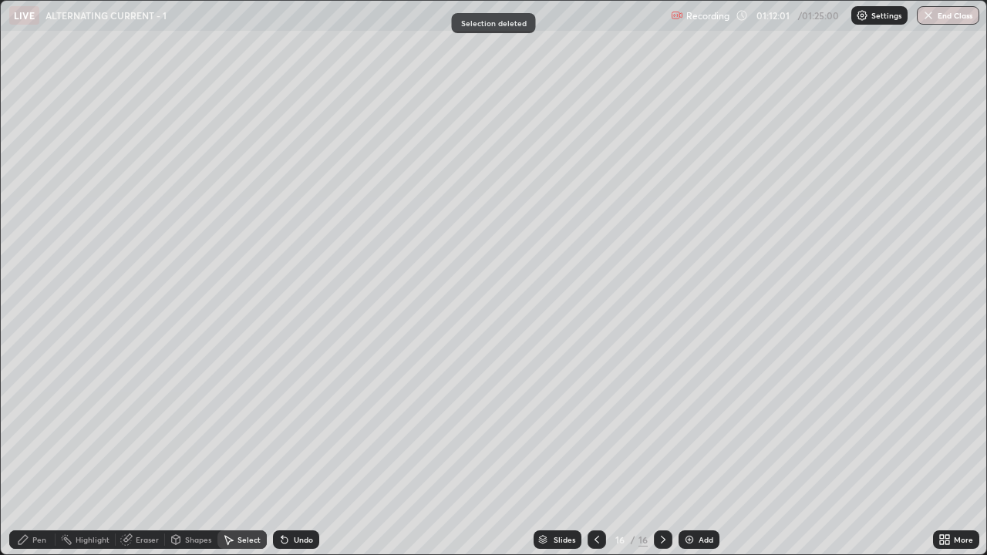
click at [25, 424] on div "Pen" at bounding box center [32, 539] width 46 height 19
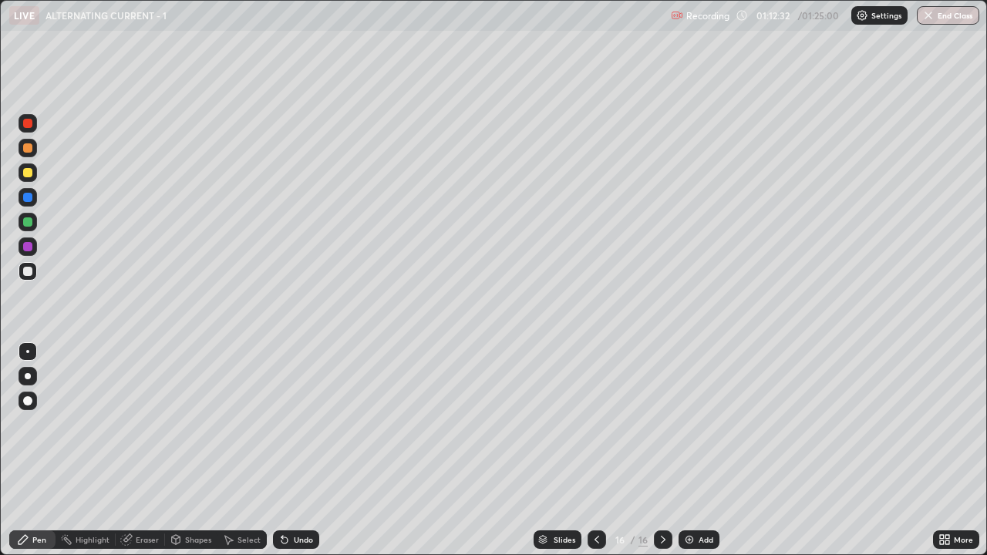
click at [282, 424] on icon at bounding box center [284, 540] width 12 height 12
click at [25, 175] on div at bounding box center [27, 172] width 9 height 9
click at [662, 424] on div at bounding box center [663, 539] width 19 height 19
click at [685, 424] on img at bounding box center [689, 540] width 12 height 12
click at [25, 271] on div at bounding box center [27, 271] width 9 height 9
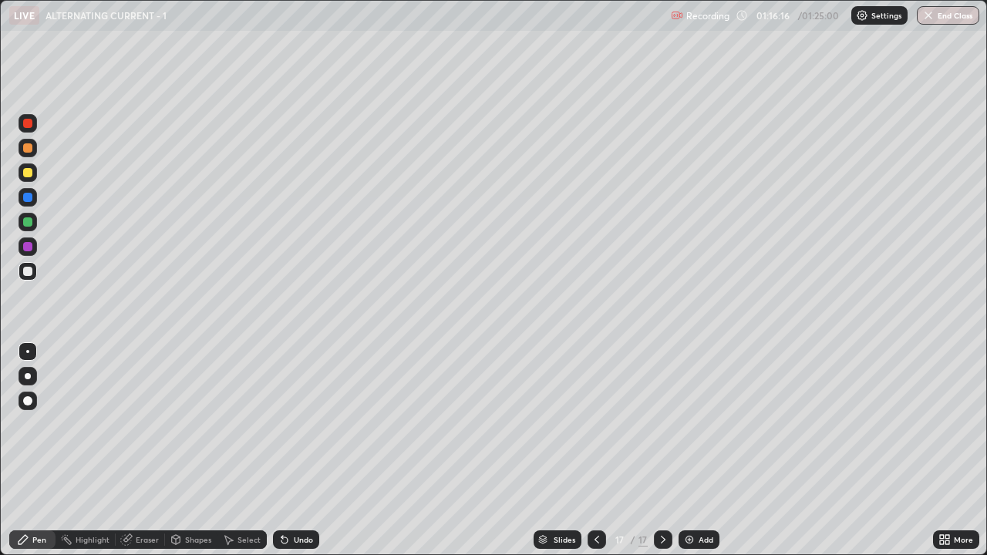
click at [144, 424] on div "Eraser" at bounding box center [140, 539] width 49 height 19
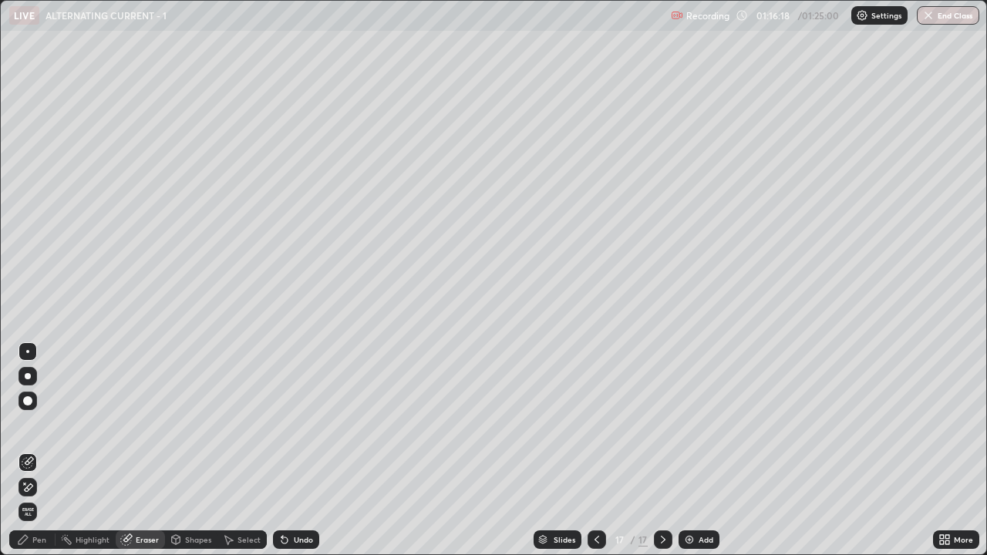
click at [39, 424] on div "Pen" at bounding box center [39, 540] width 14 height 8
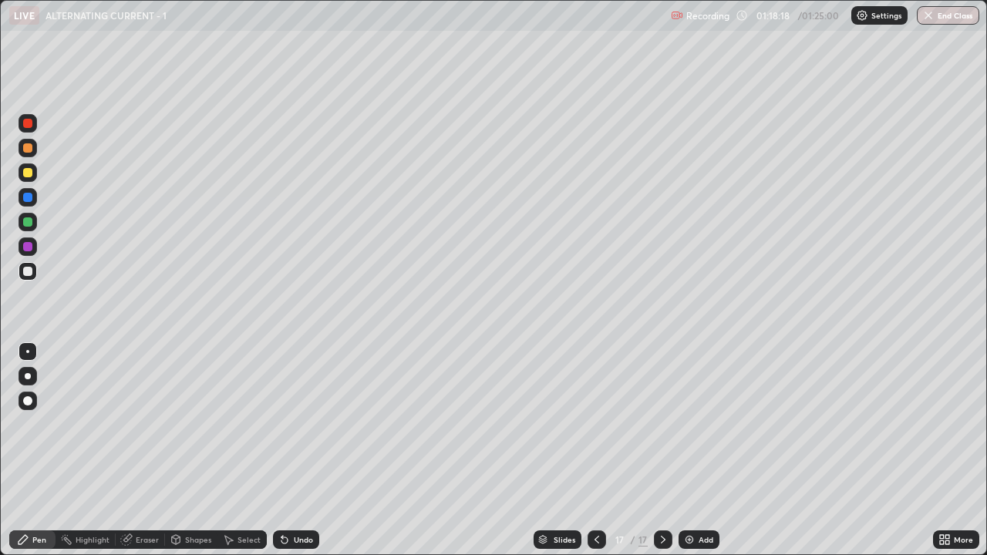
click at [311, 424] on div "Undo" at bounding box center [296, 539] width 46 height 19
click at [305, 424] on div "Undo" at bounding box center [303, 540] width 19 height 8
click at [302, 424] on div "Undo" at bounding box center [303, 540] width 19 height 8
click at [32, 170] on div at bounding box center [27, 172] width 9 height 9
click at [29, 176] on div at bounding box center [27, 172] width 9 height 9
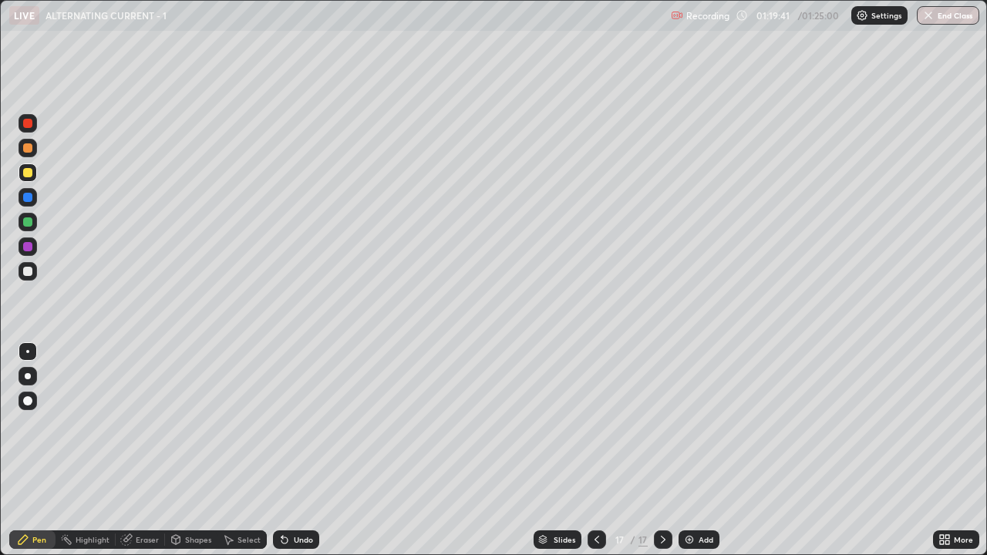
click at [241, 424] on div "Select" at bounding box center [241, 539] width 49 height 19
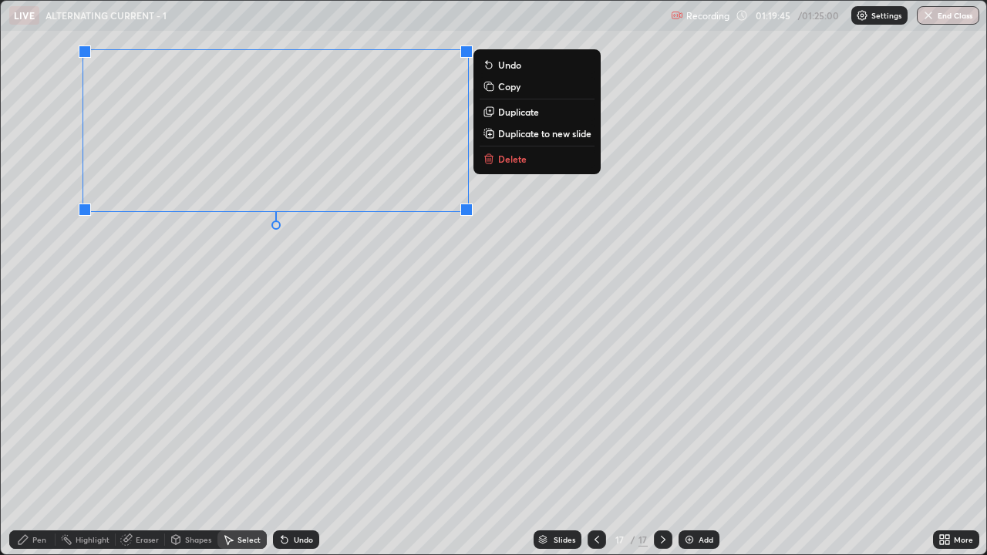
click at [537, 136] on p "Duplicate to new slide" at bounding box center [544, 133] width 93 height 12
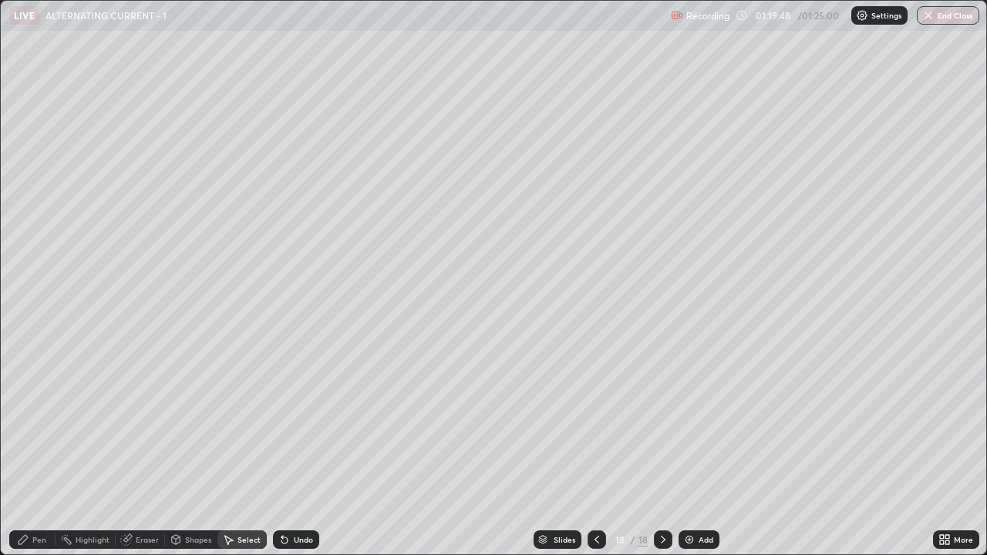
click at [49, 424] on div "Pen" at bounding box center [32, 539] width 46 height 19
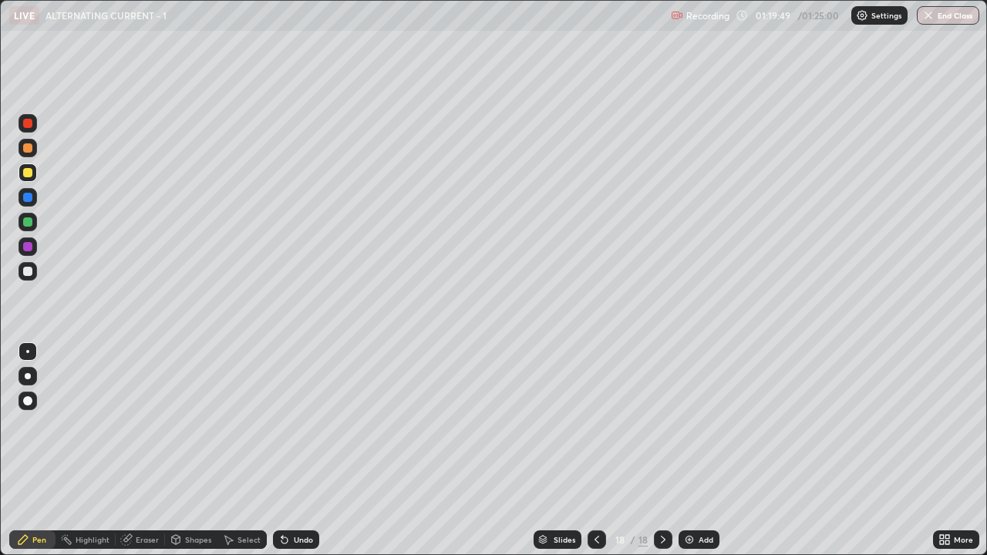
click at [28, 173] on div at bounding box center [27, 172] width 9 height 9
click at [144, 424] on div "Eraser" at bounding box center [147, 540] width 23 height 8
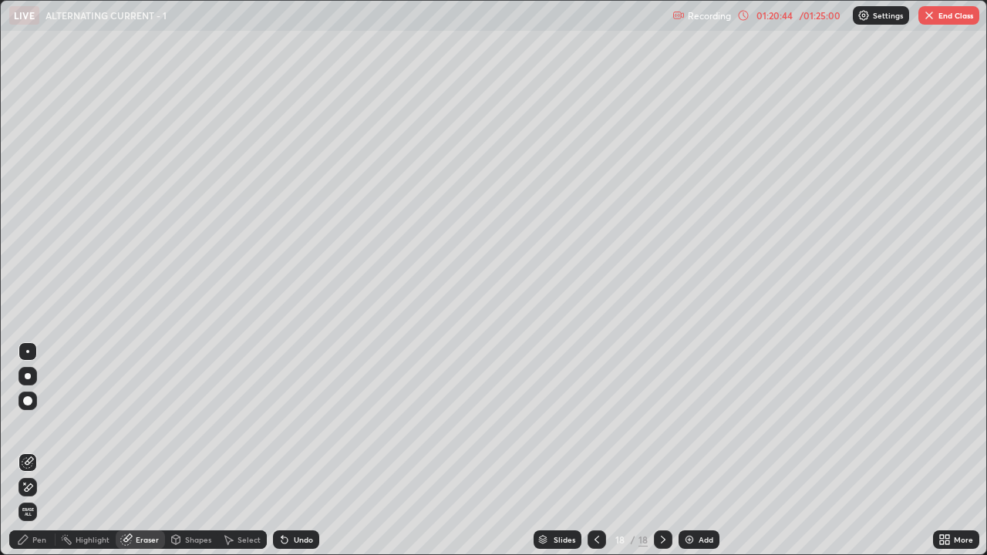
click at [39, 424] on div "Pen" at bounding box center [39, 540] width 14 height 8
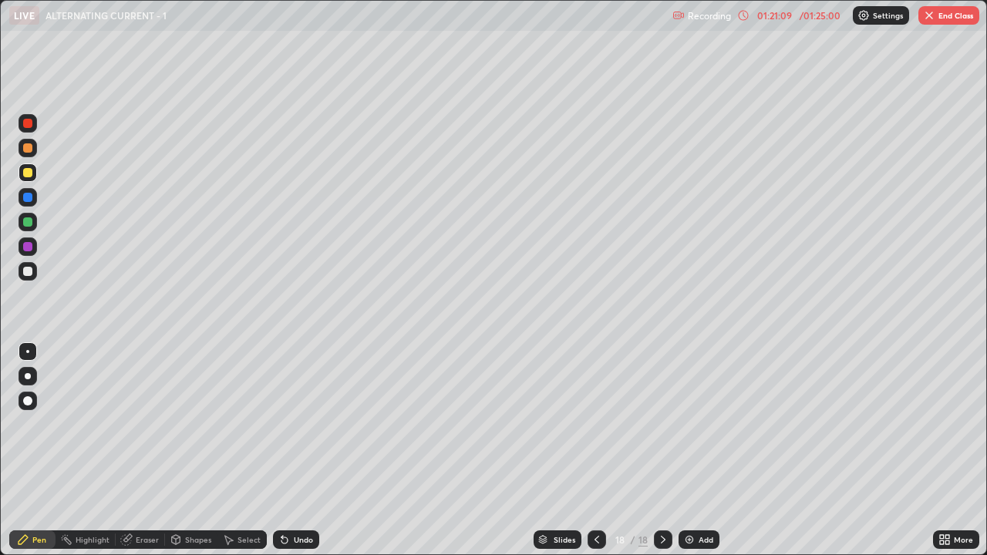
click at [24, 172] on div at bounding box center [27, 172] width 9 height 9
click at [29, 271] on div at bounding box center [27, 271] width 9 height 9
click at [595, 424] on icon at bounding box center [597, 540] width 12 height 12
click at [598, 424] on div at bounding box center [597, 539] width 19 height 19
click at [662, 424] on icon at bounding box center [663, 540] width 12 height 12
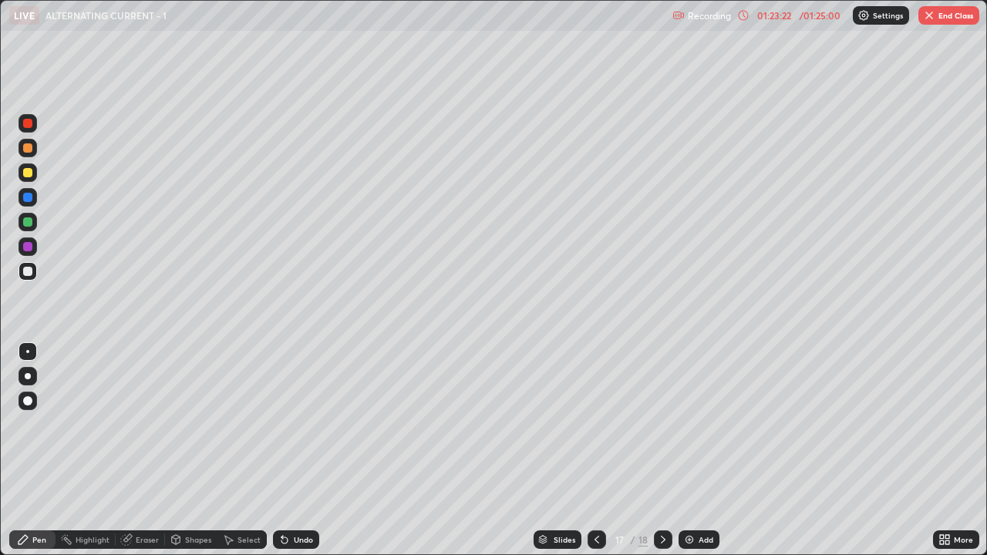
click at [662, 424] on icon at bounding box center [663, 540] width 12 height 12
click at [595, 424] on icon at bounding box center [597, 540] width 12 height 12
click at [594, 424] on icon at bounding box center [597, 540] width 12 height 12
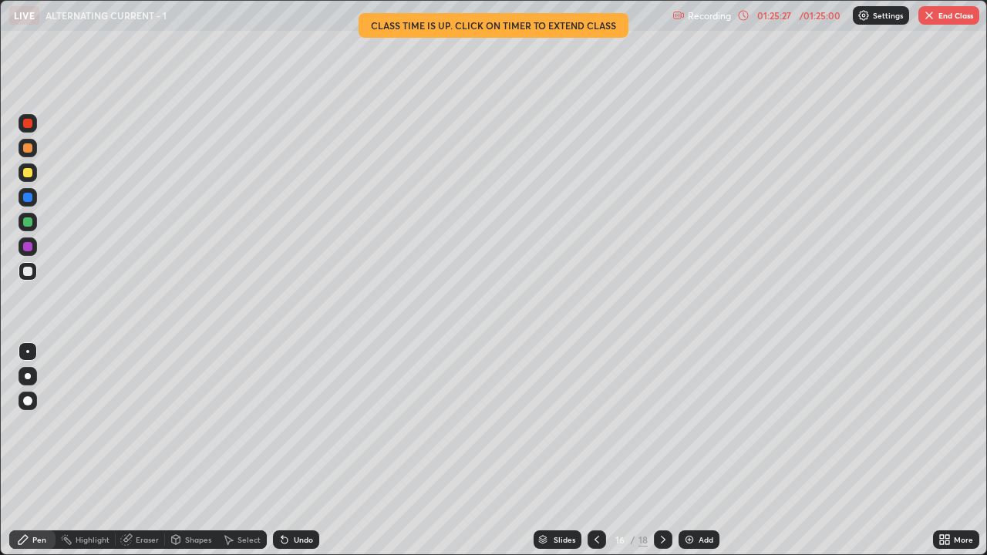
click at [593, 424] on icon at bounding box center [597, 540] width 12 height 12
click at [661, 424] on icon at bounding box center [663, 540] width 12 height 12
click at [663, 424] on icon at bounding box center [663, 540] width 12 height 12
click at [664, 424] on icon at bounding box center [663, 540] width 12 height 12
click at [662, 424] on icon at bounding box center [663, 540] width 12 height 12
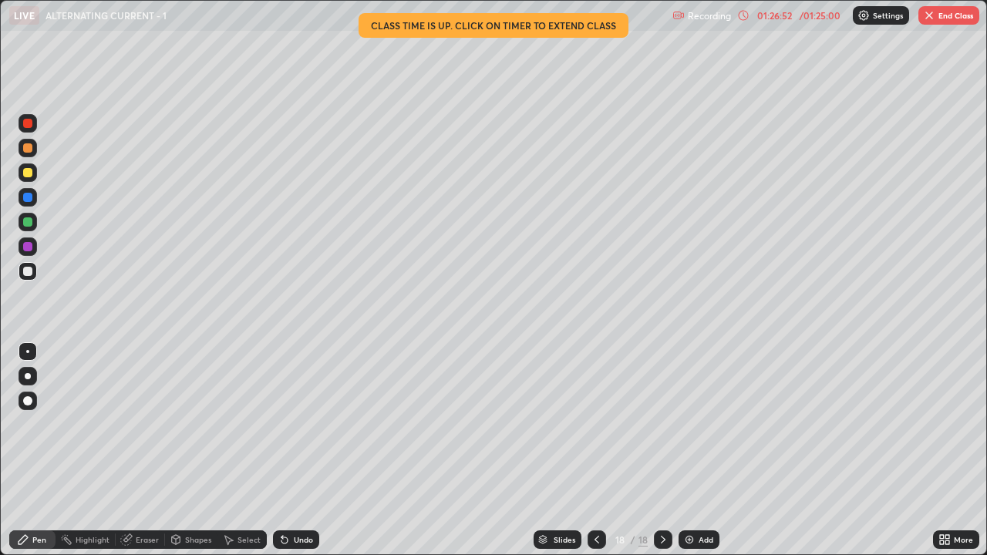
click at [594, 424] on icon at bounding box center [597, 540] width 12 height 12
click at [595, 424] on icon at bounding box center [596, 540] width 5 height 8
click at [924, 9] on img "button" at bounding box center [929, 15] width 12 height 12
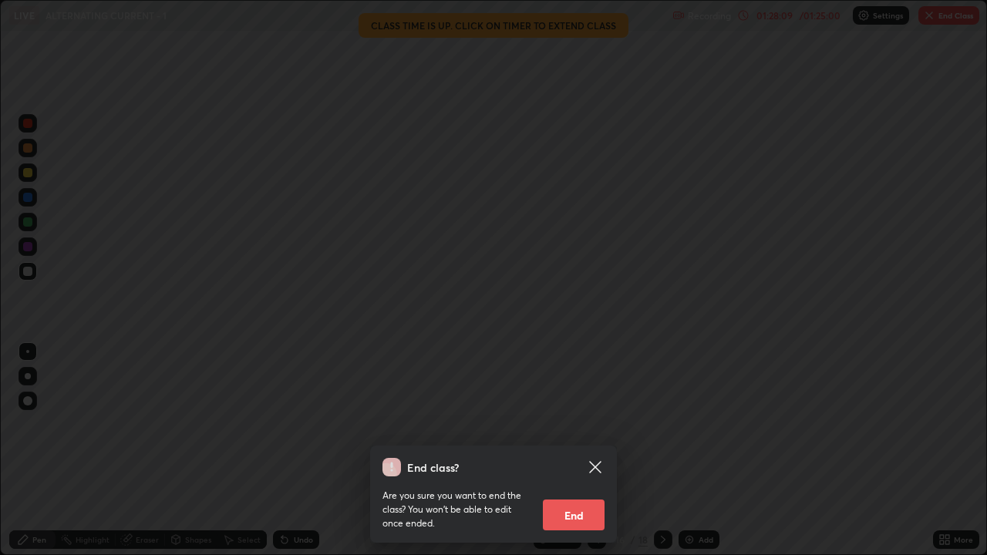
click at [563, 424] on button "End" at bounding box center [574, 515] width 62 height 31
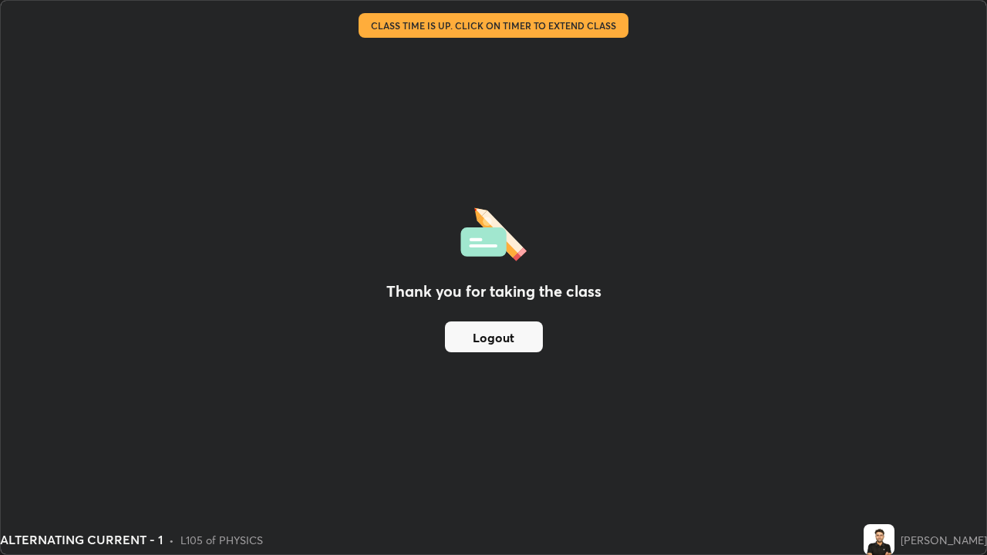
click at [507, 340] on button "Logout" at bounding box center [494, 337] width 98 height 31
click at [513, 335] on button "Logout" at bounding box center [494, 337] width 98 height 31
